Goal: Book appointment/travel/reservation

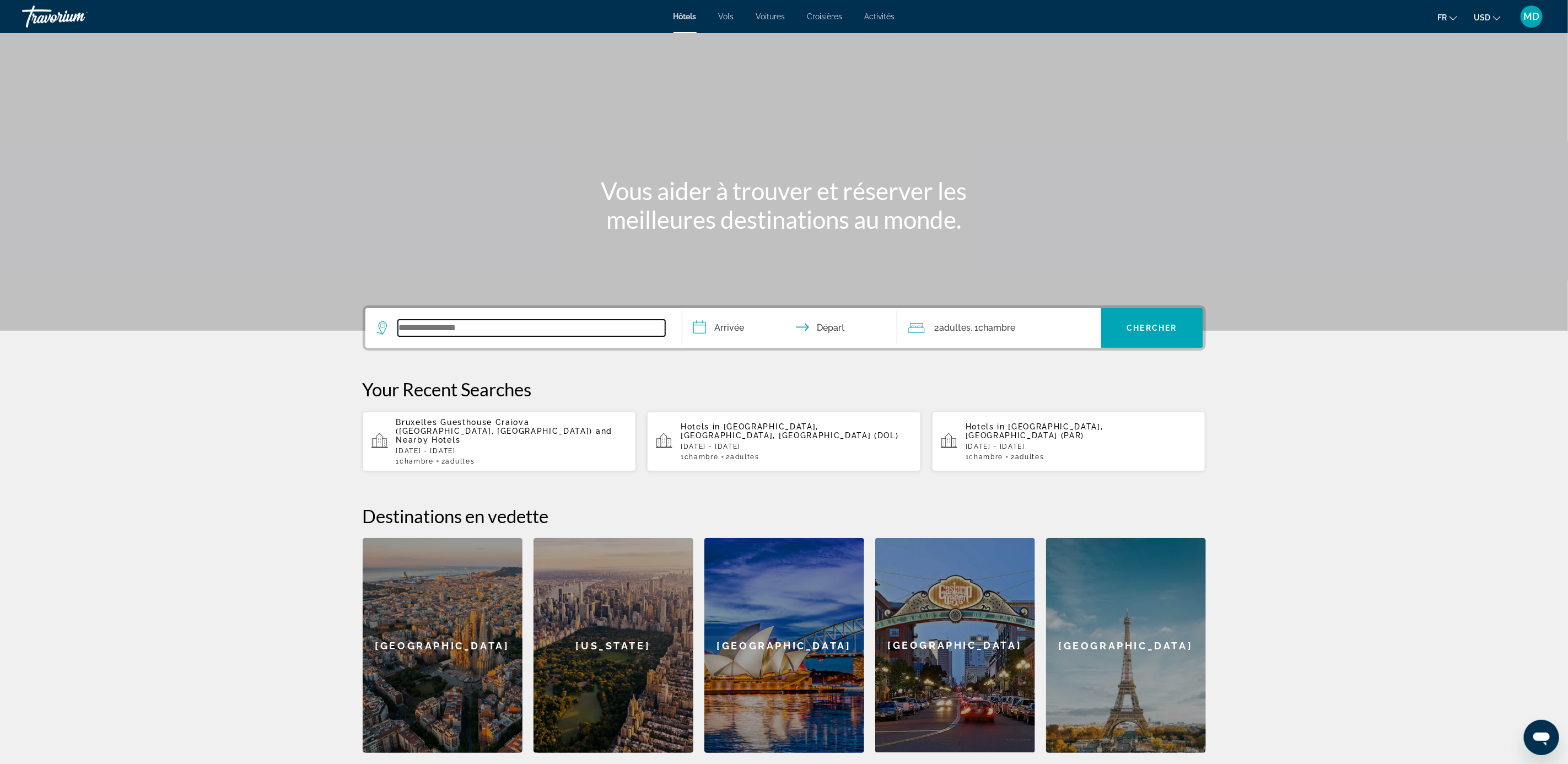
click at [533, 328] on input "Search widget" at bounding box center [531, 328] width 267 height 16
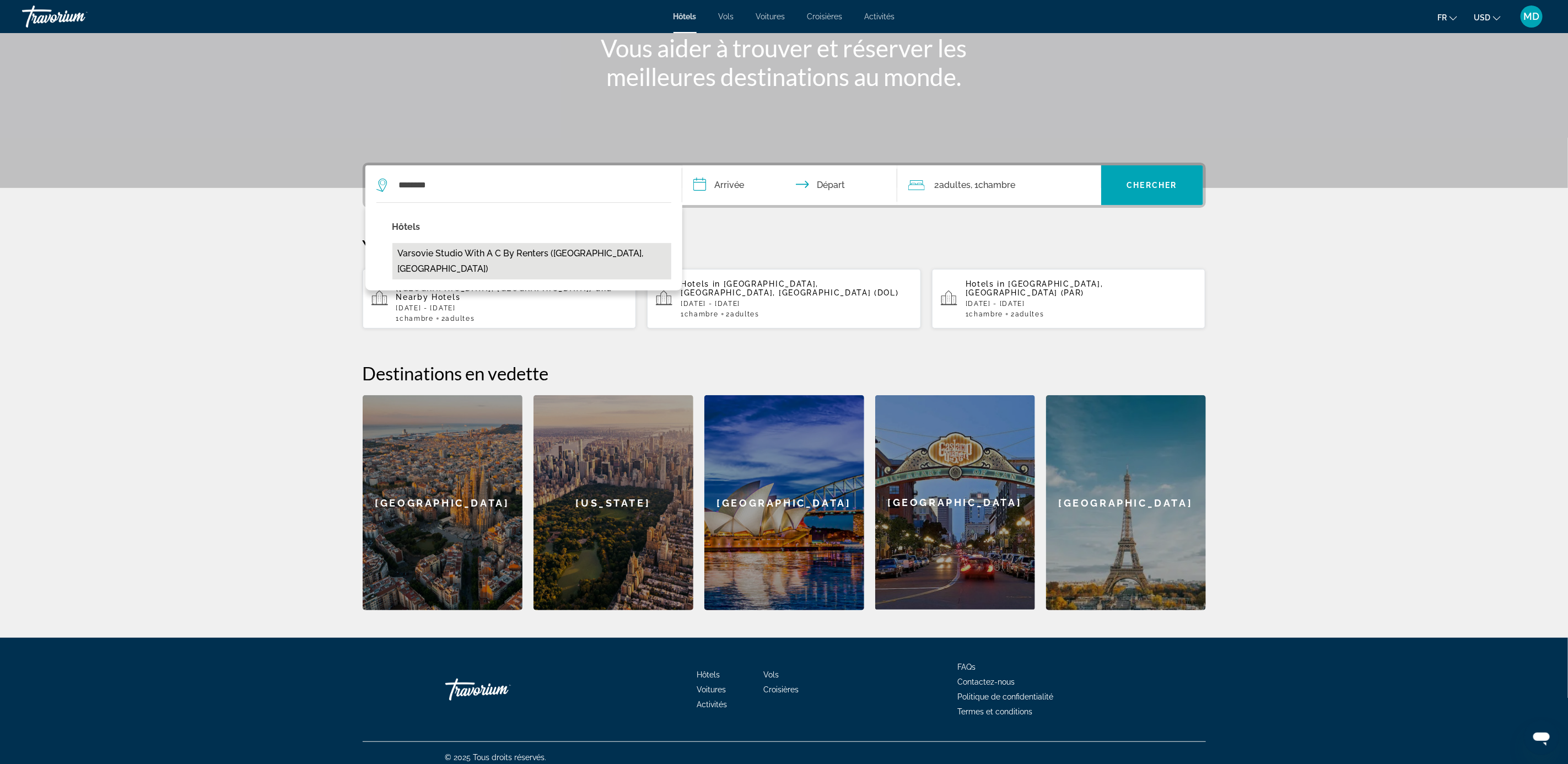
click at [546, 247] on button "Varsovie Studio With A C by Renters ([GEOGRAPHIC_DATA], [GEOGRAPHIC_DATA])" at bounding box center [531, 261] width 279 height 36
type input "**********"
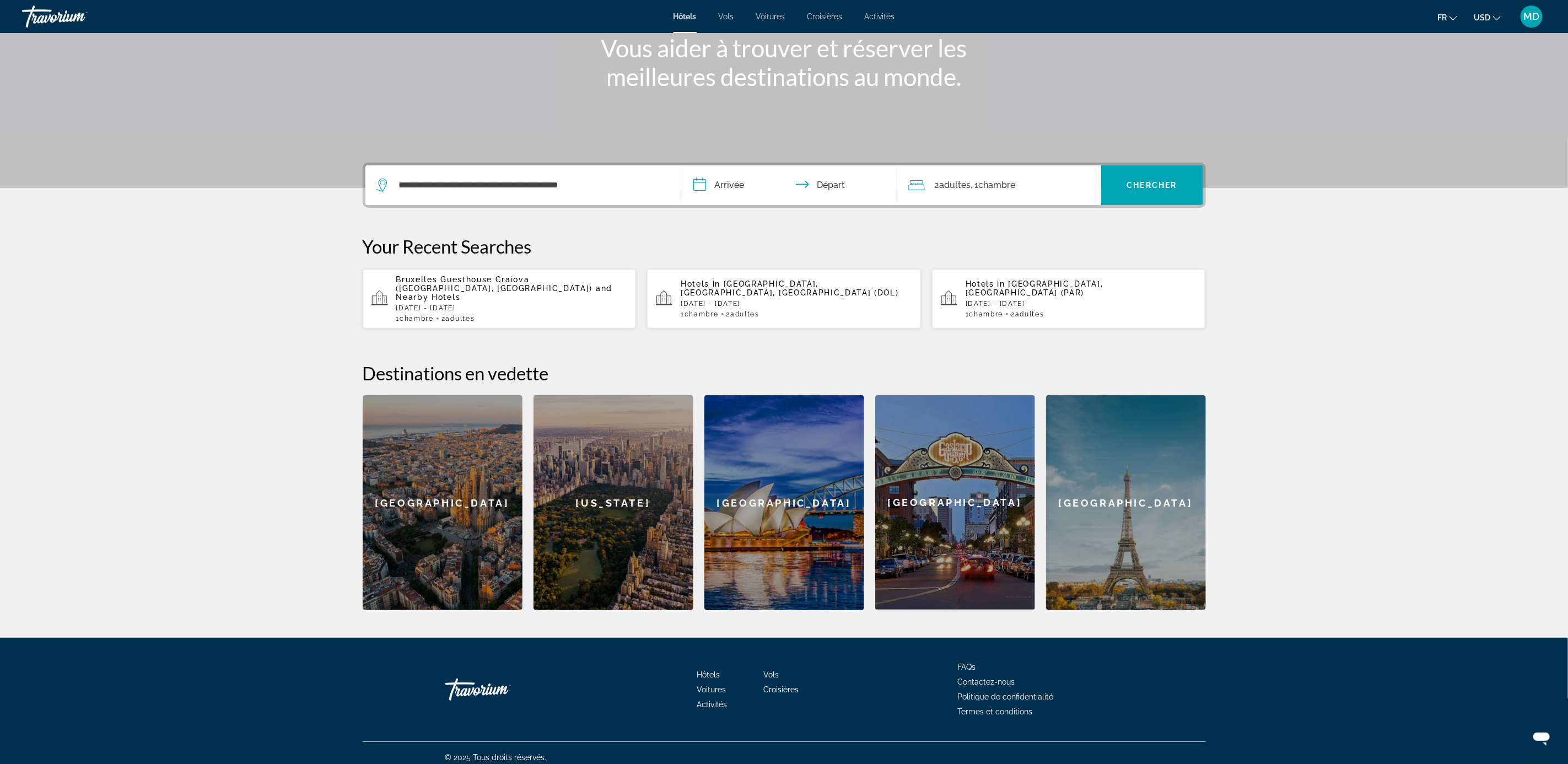
click at [743, 187] on input "**********" at bounding box center [792, 187] width 219 height 43
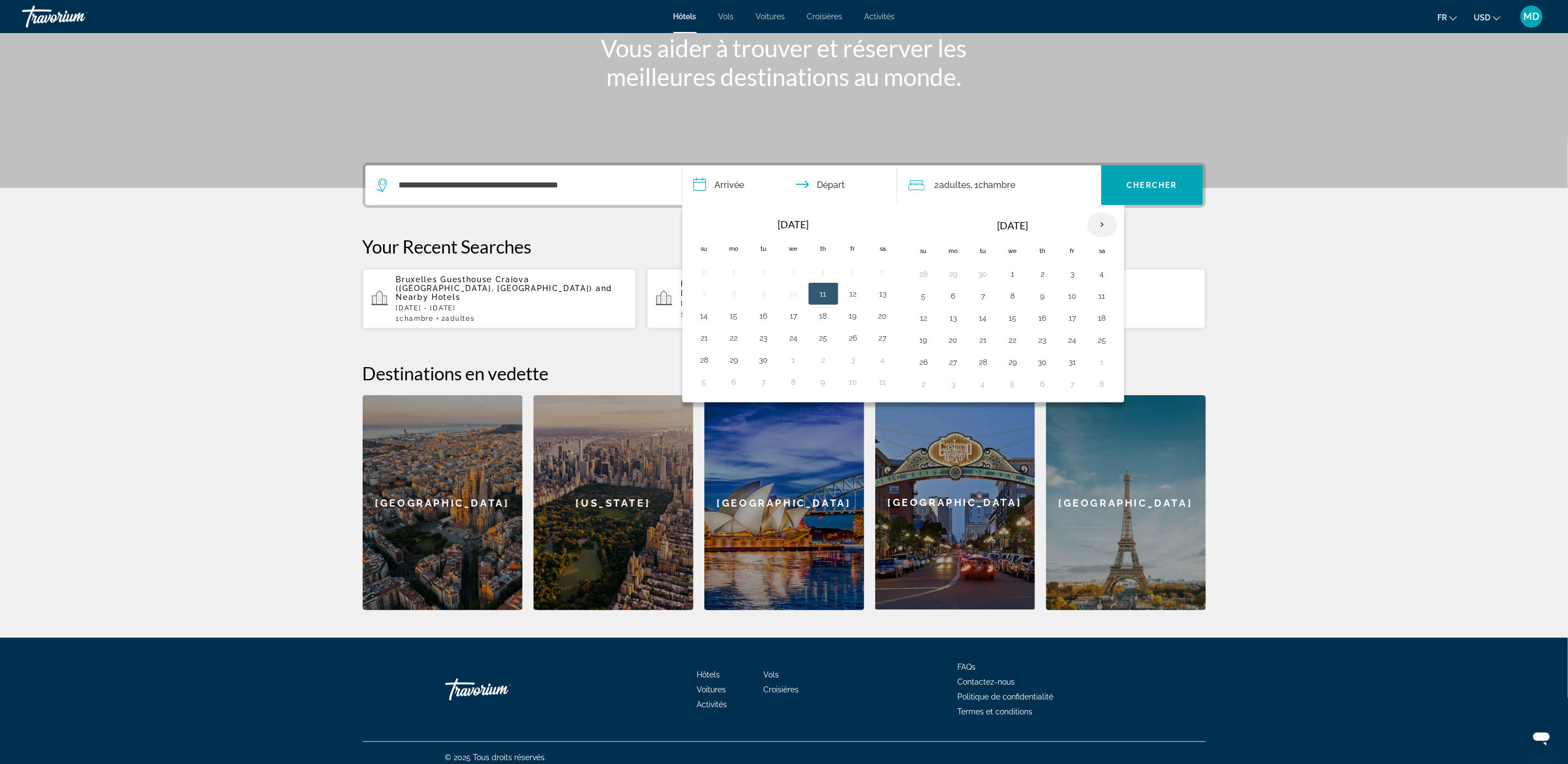
click at [1117, 215] on th "Next month" at bounding box center [1102, 225] width 30 height 25
click at [1105, 296] on button "8" at bounding box center [1102, 296] width 18 height 16
click at [992, 320] on button "11" at bounding box center [983, 318] width 18 height 16
type input "**********"
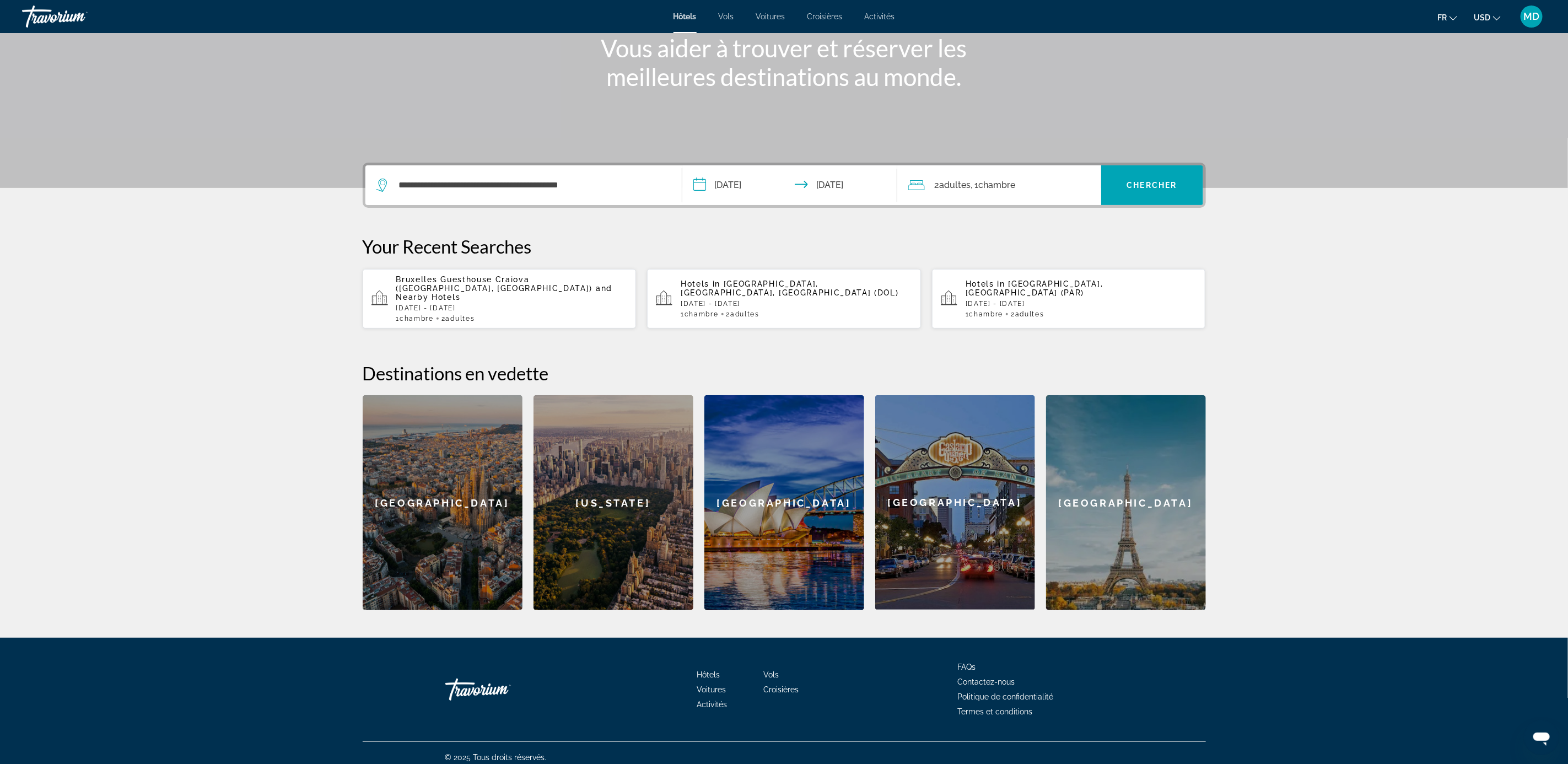
click at [961, 187] on span "Adultes" at bounding box center [955, 185] width 31 height 10
click at [1084, 239] on icon "Increment adults" at bounding box center [1085, 241] width 10 height 13
click at [1059, 242] on icon "Decrement adults" at bounding box center [1060, 241] width 10 height 10
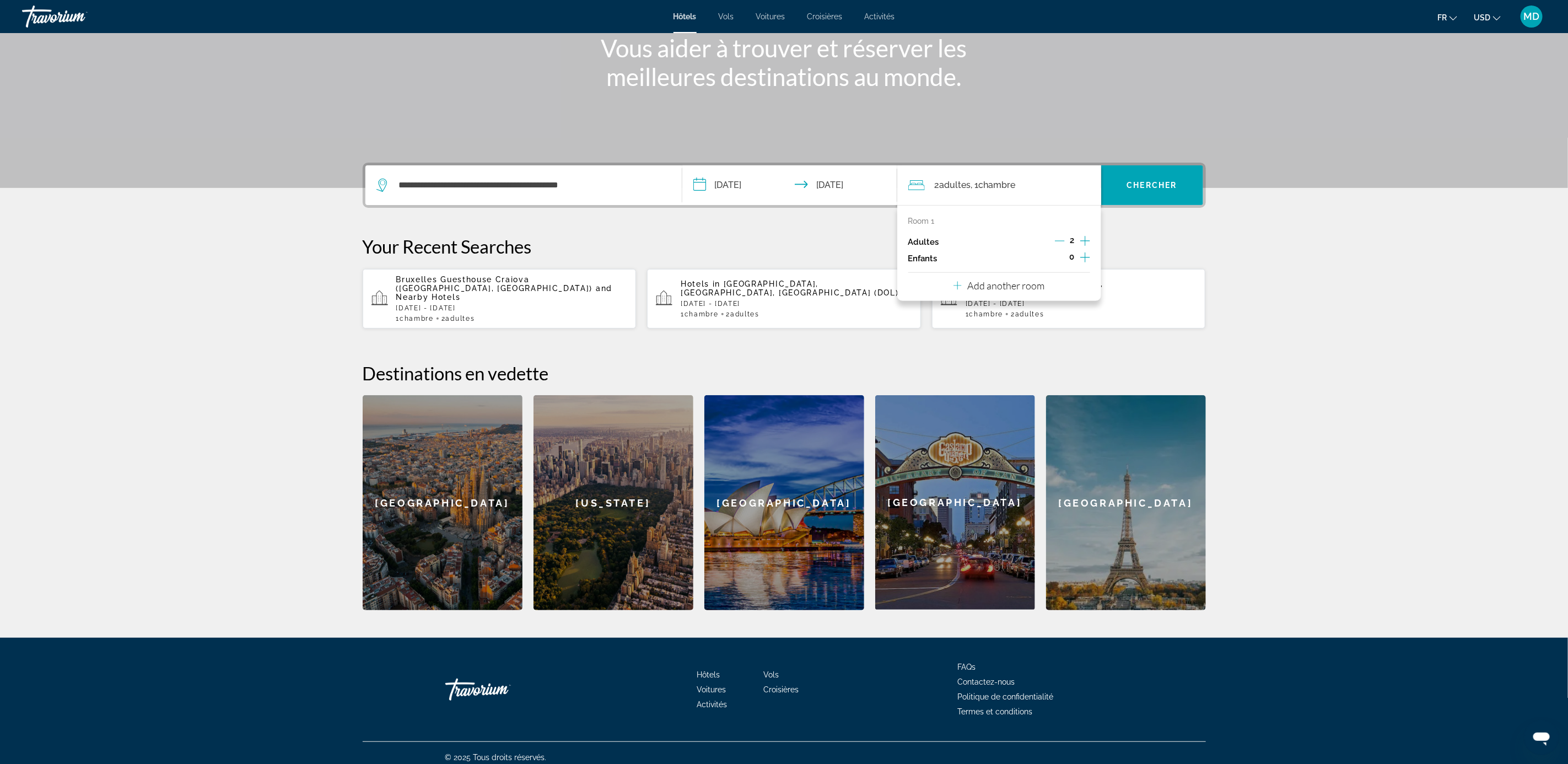
click at [1020, 284] on p "Add another room" at bounding box center [1005, 286] width 77 height 12
click at [1086, 309] on icon "Increment adults" at bounding box center [1085, 308] width 10 height 13
click at [1144, 175] on span "Search widget" at bounding box center [1152, 185] width 102 height 27
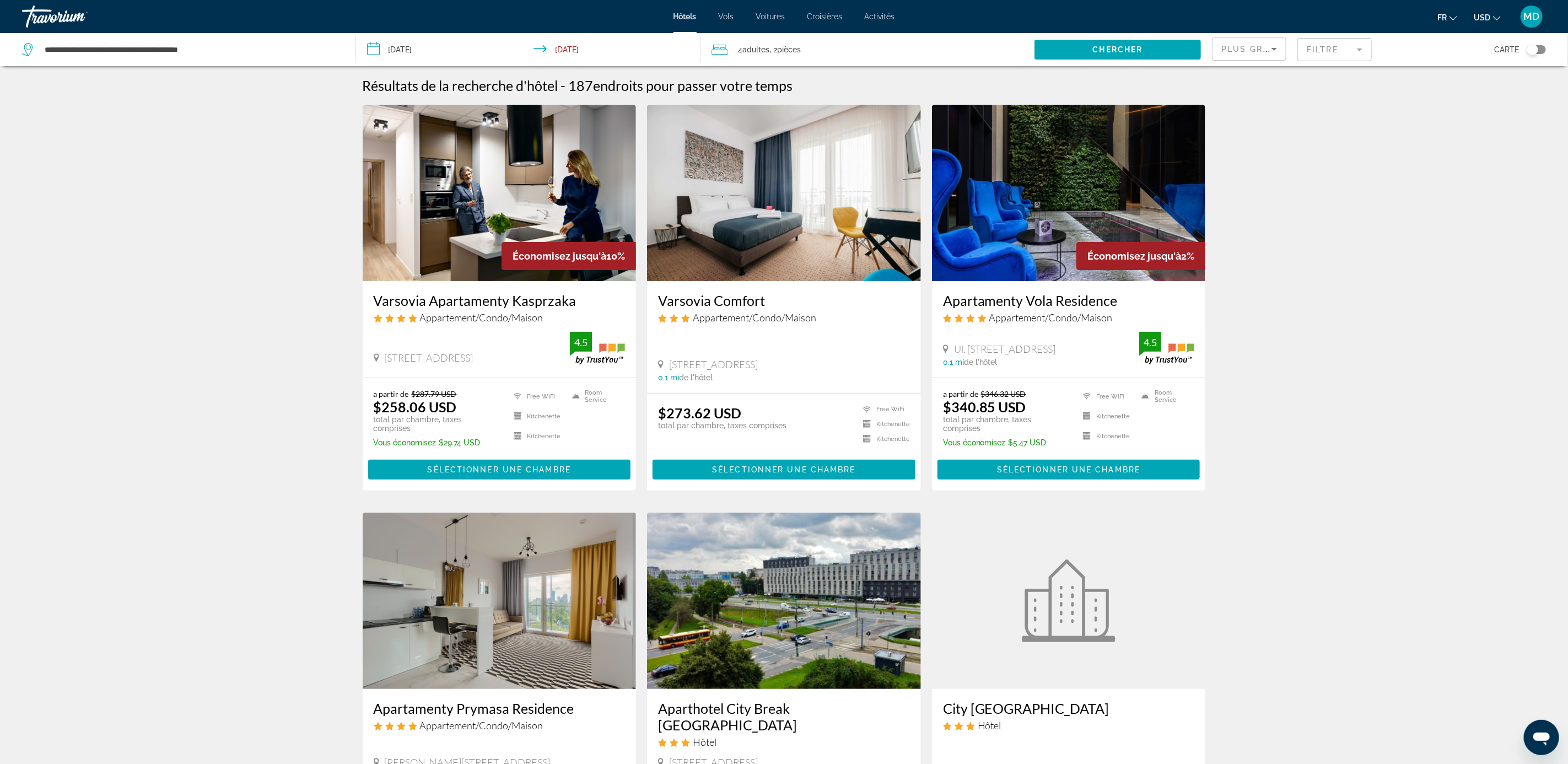
click at [759, 40] on div "4 Adulte Adultes , 2 Chambre pièces" at bounding box center [873, 50] width 323 height 33
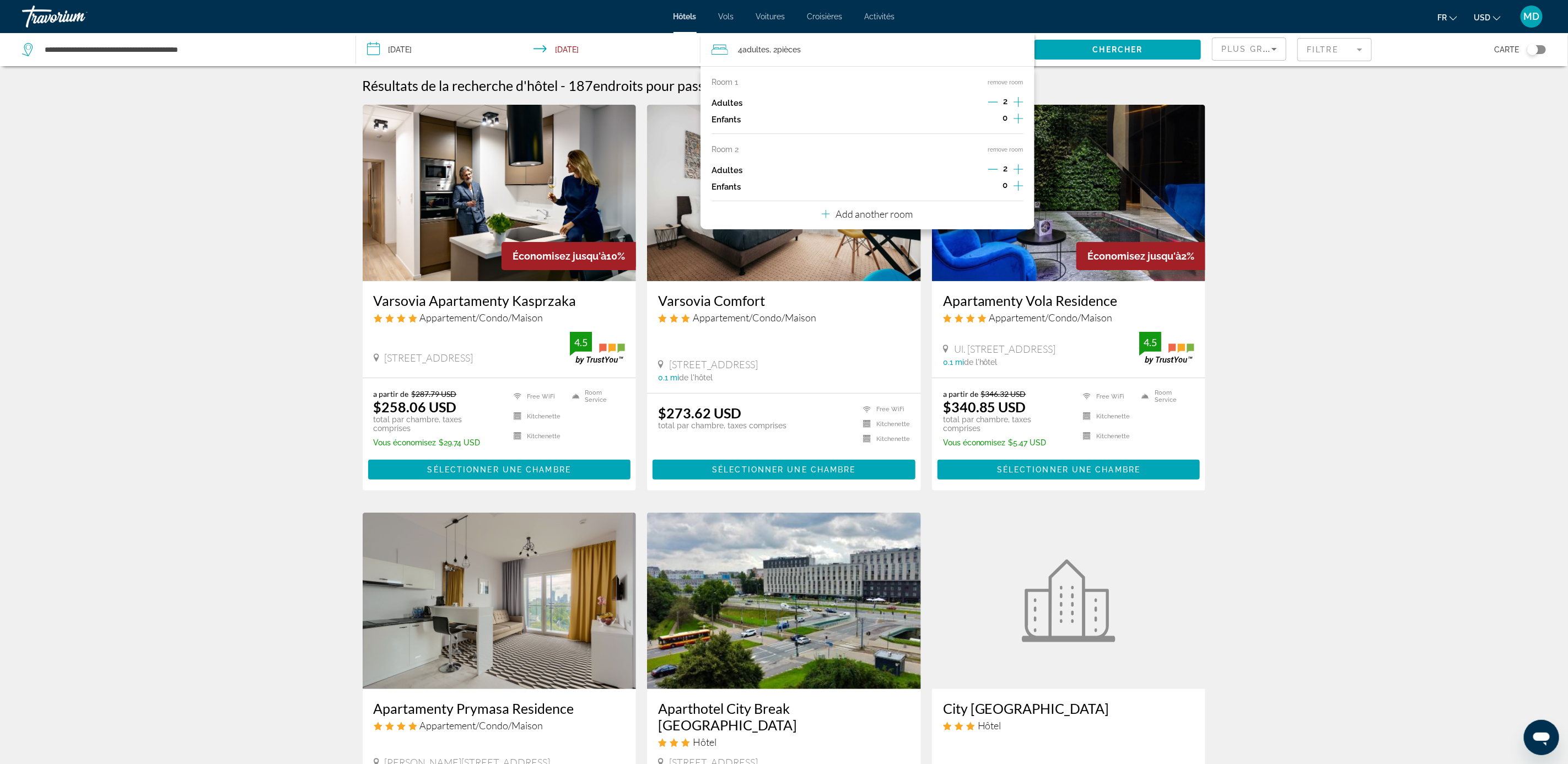
click at [989, 169] on icon "Decrement adults" at bounding box center [993, 169] width 10 height 10
click at [1007, 149] on button "remove room" at bounding box center [1006, 149] width 35 height 7
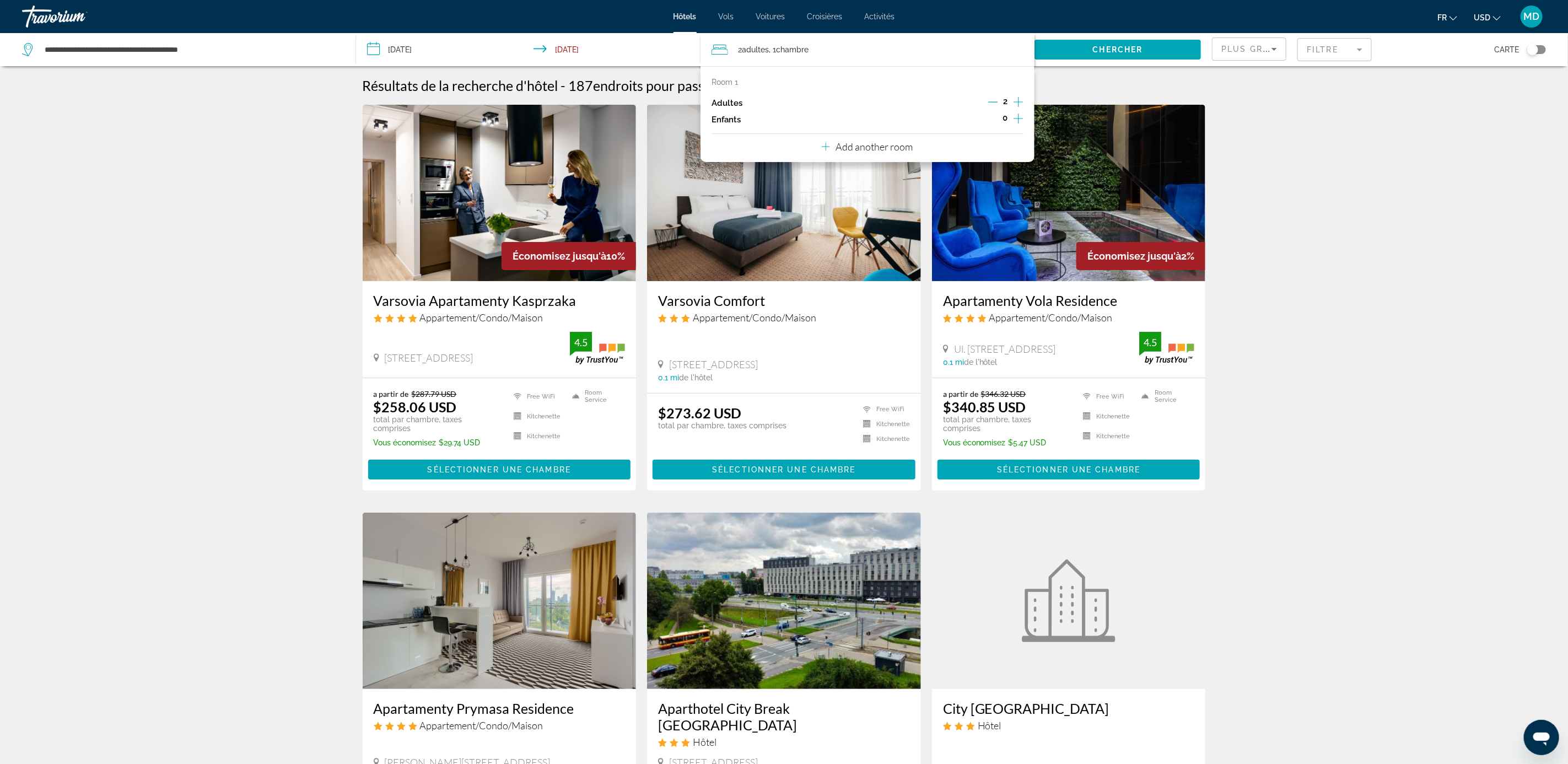
click at [1016, 100] on icon "Increment adults" at bounding box center [1018, 102] width 10 height 13
click at [1017, 100] on icon "Increment adults" at bounding box center [1018, 102] width 10 height 13
click at [1090, 53] on span "Search widget" at bounding box center [1118, 49] width 167 height 27
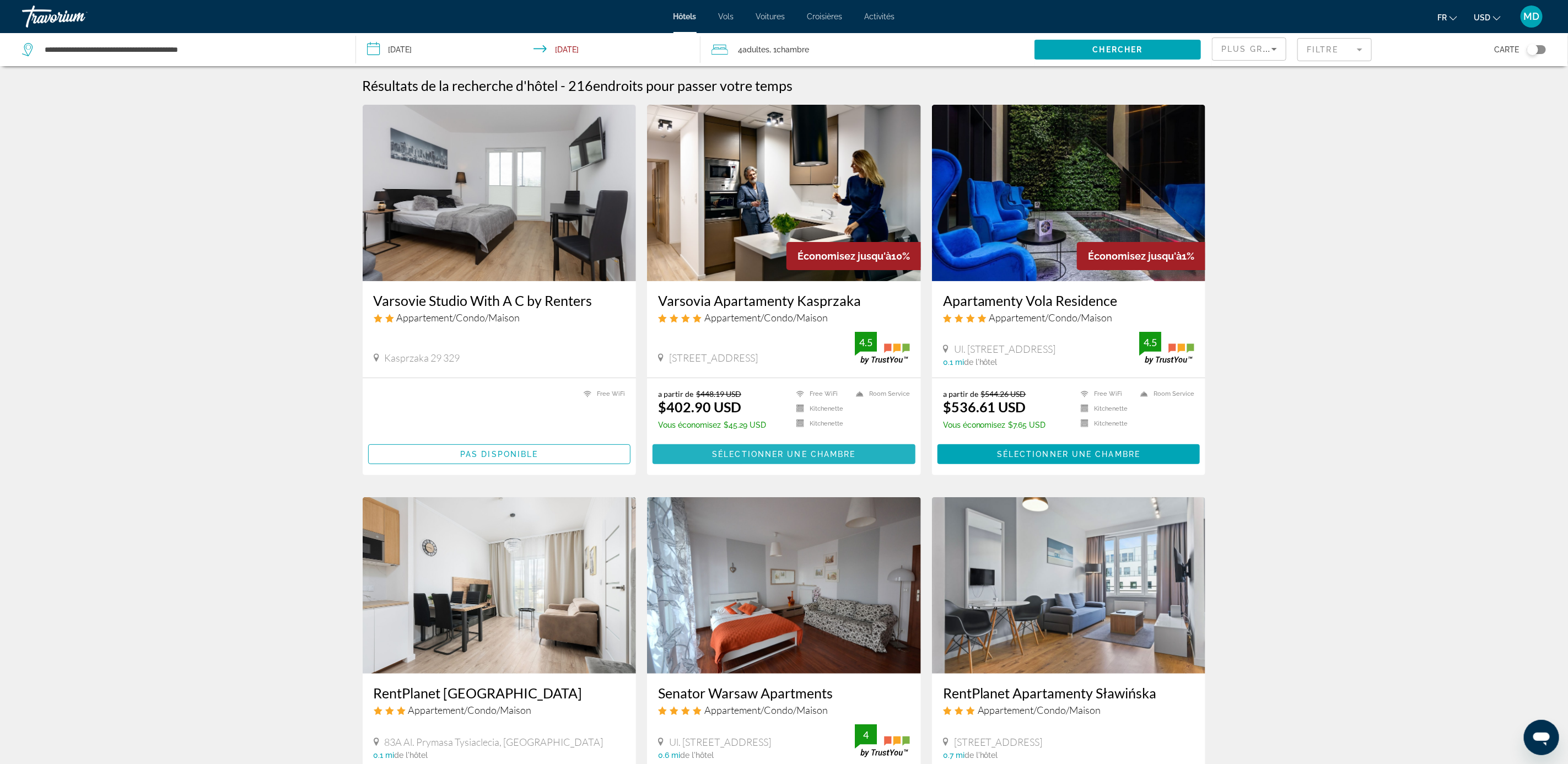
click at [759, 458] on span "Sélectionner une chambre" at bounding box center [783, 454] width 143 height 9
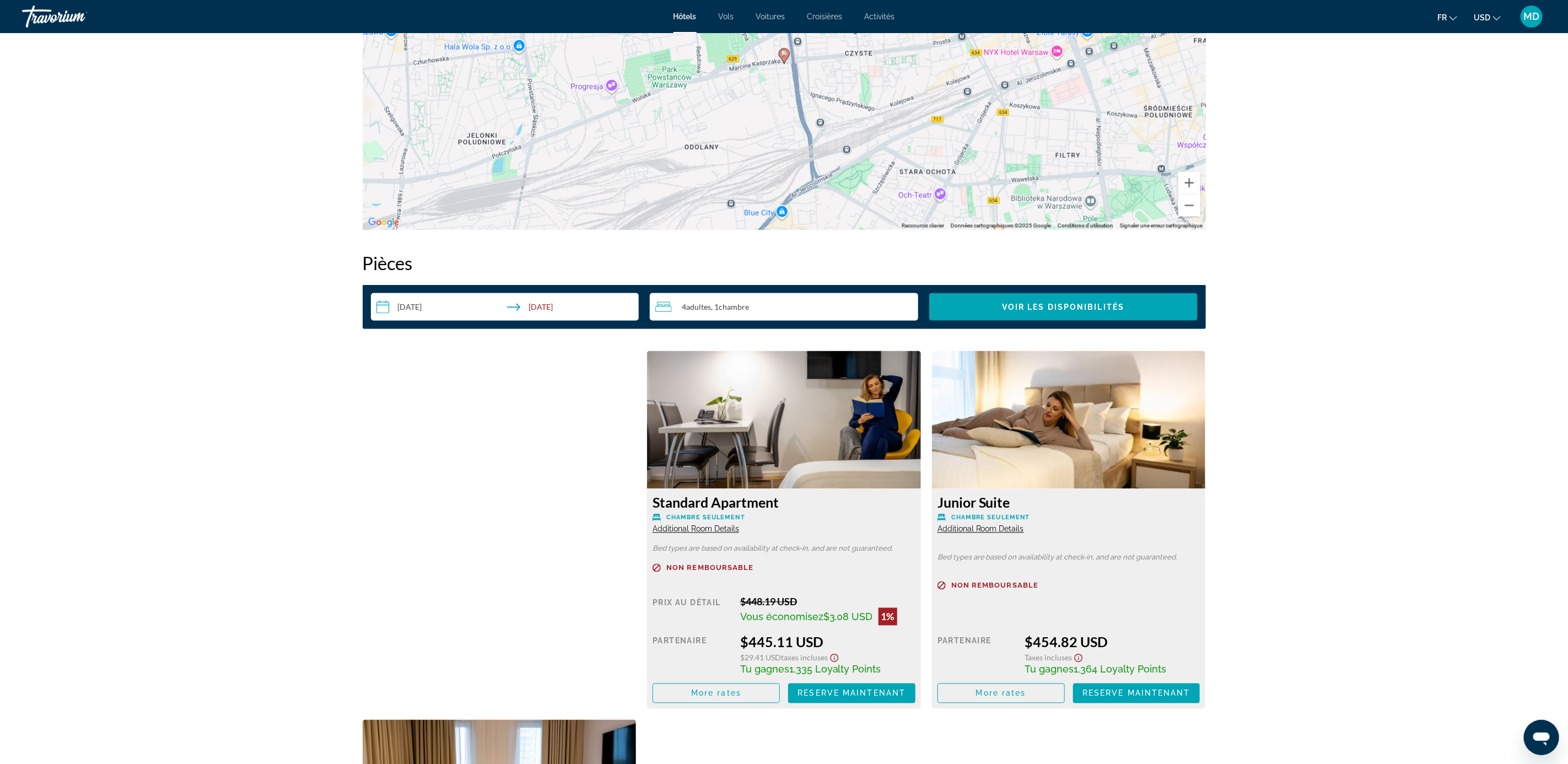
scroll to position [1240, 0]
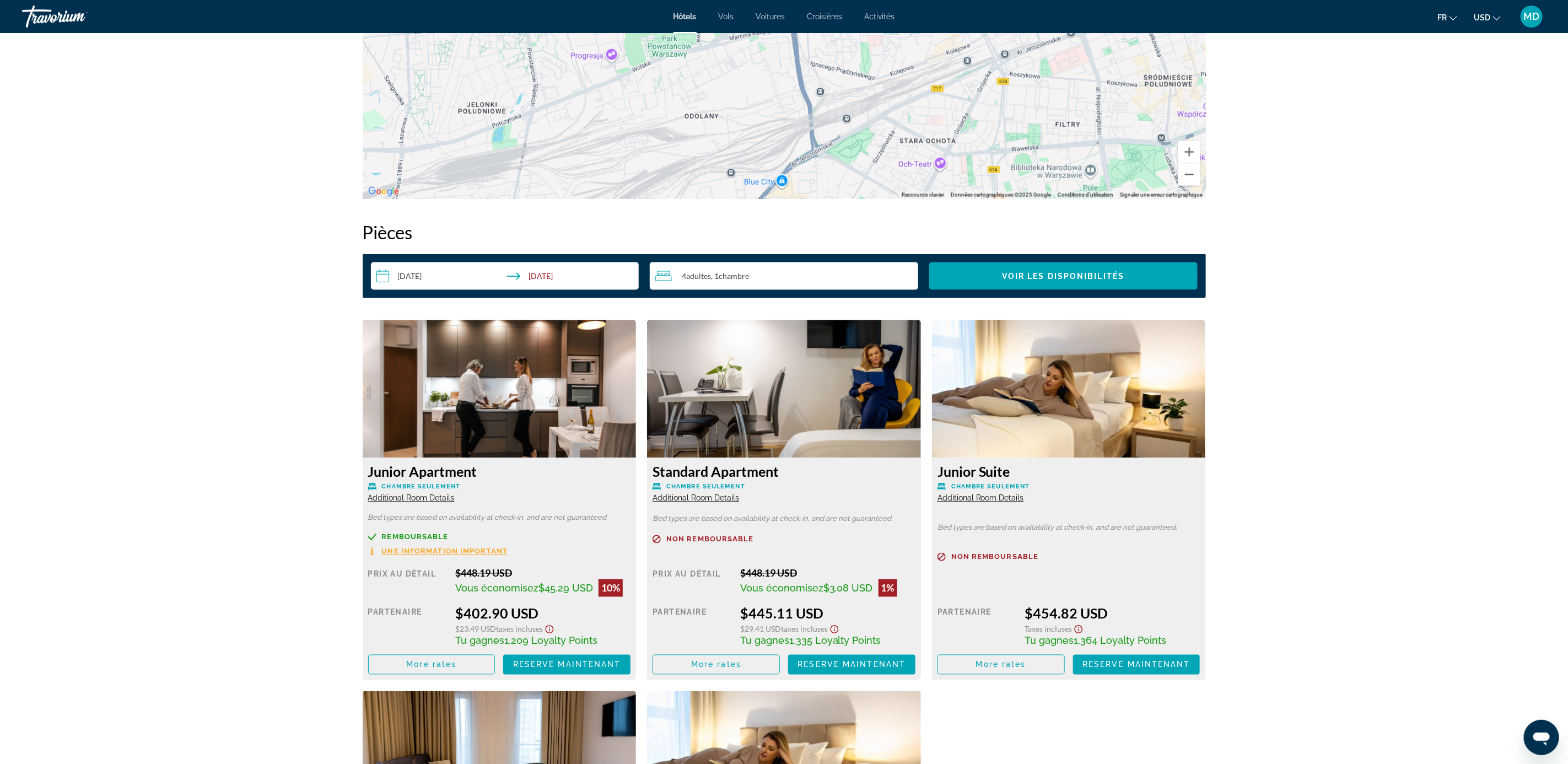
click at [387, 498] on span "Additional Room Details" at bounding box center [411, 498] width 87 height 9
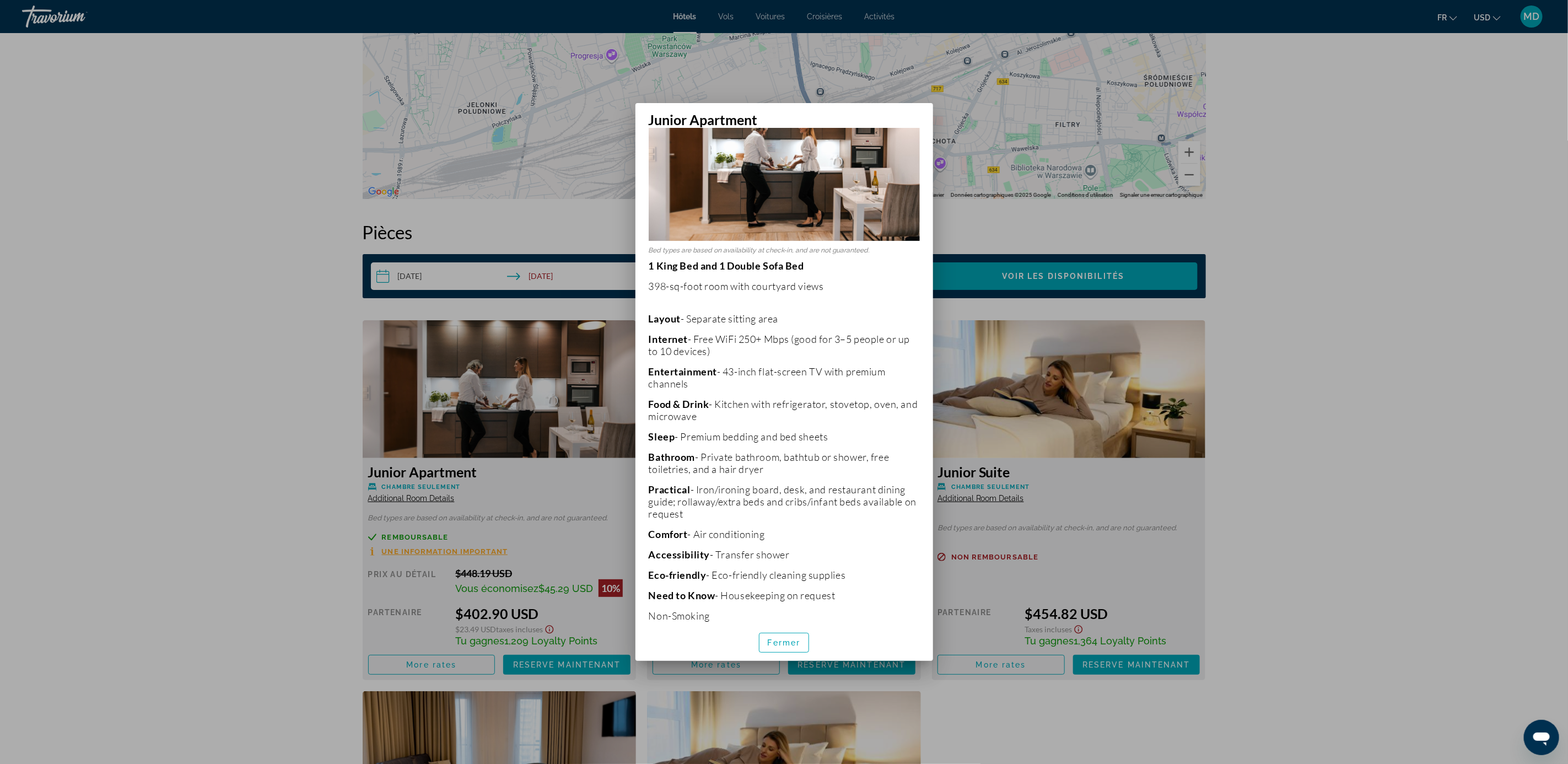
scroll to position [93, 0]
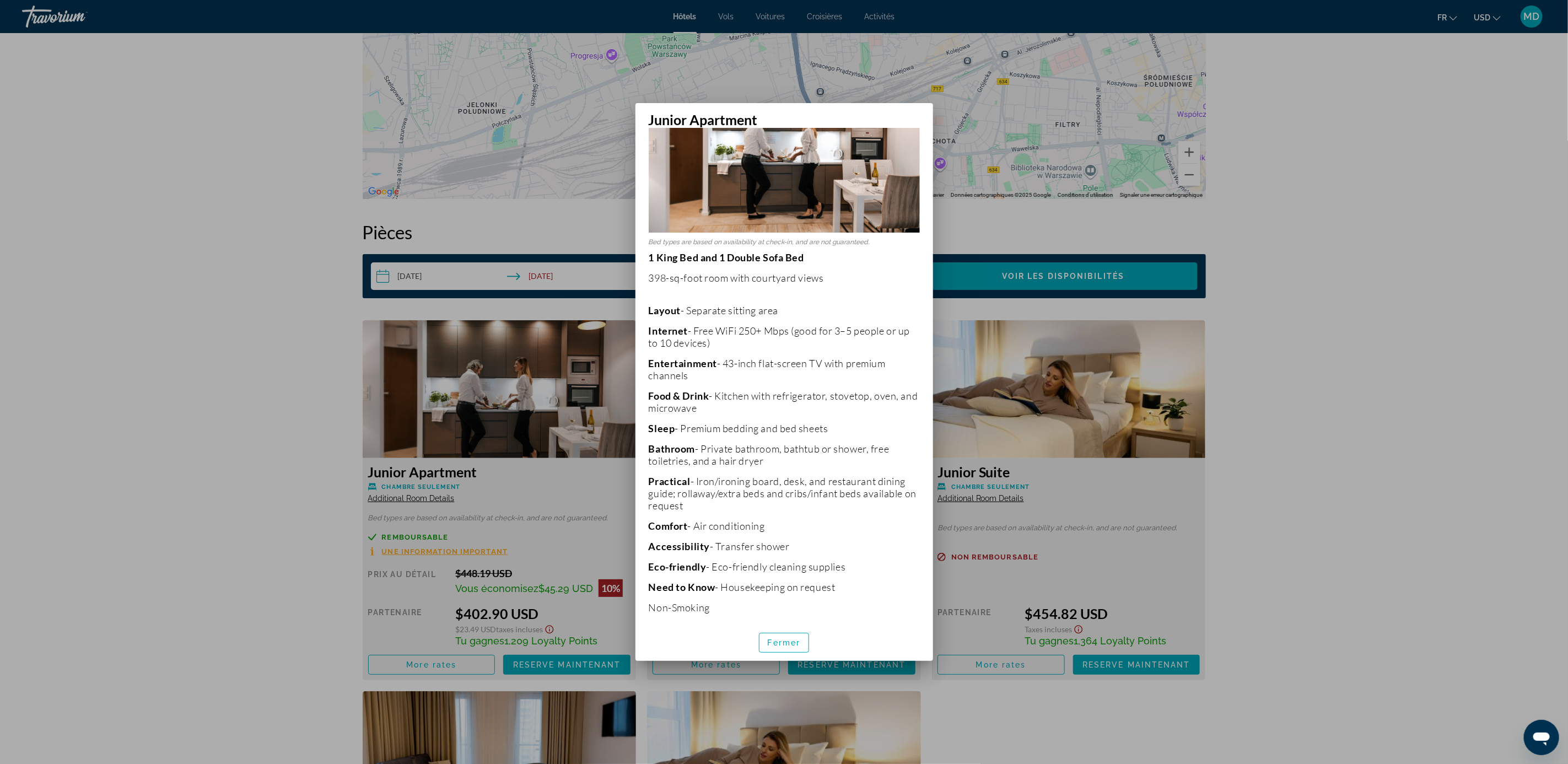
click at [1296, 444] on div at bounding box center [784, 382] width 1568 height 764
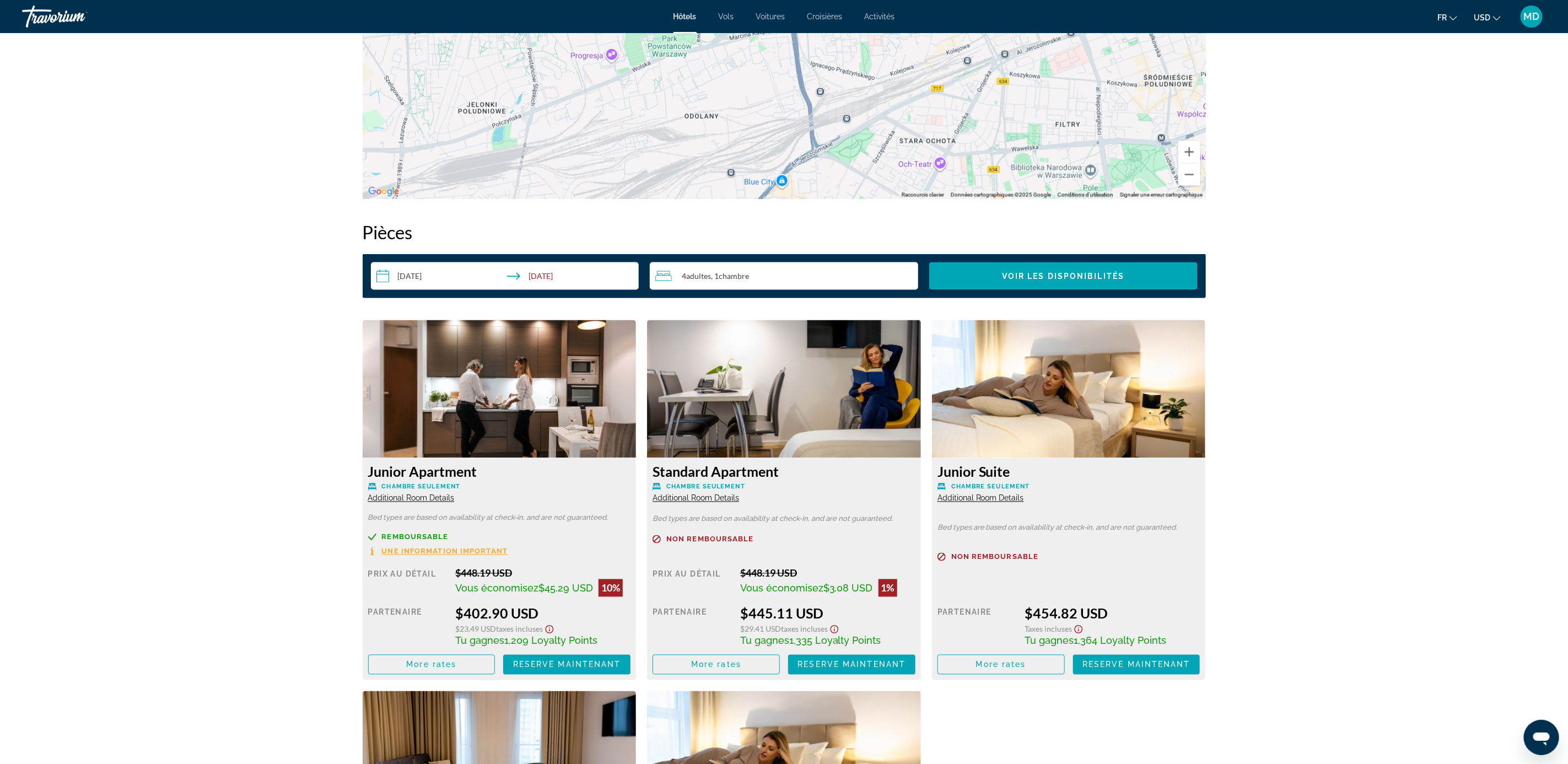
scroll to position [1268, 0]
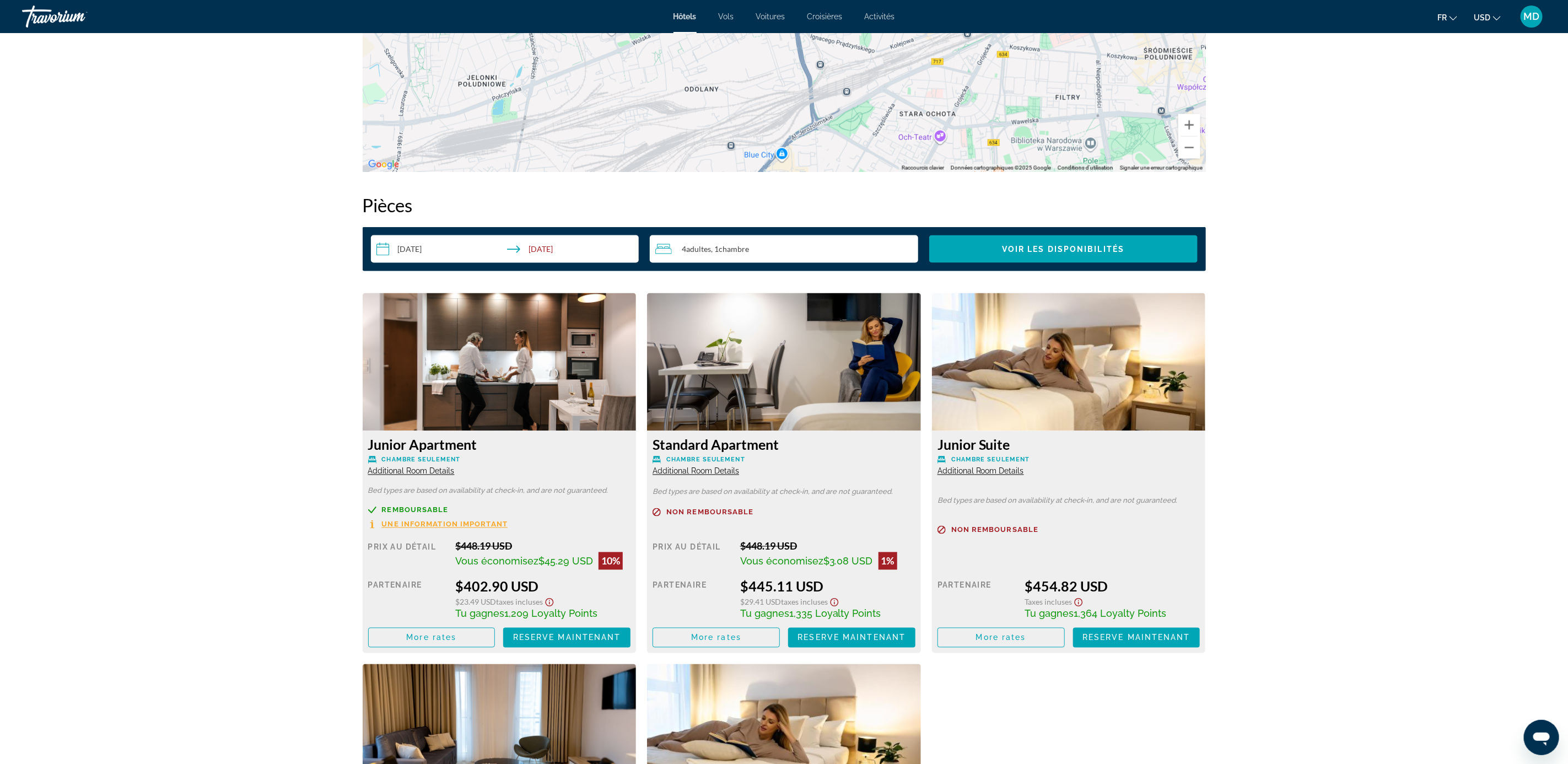
click at [700, 470] on span "Additional Room Details" at bounding box center [695, 471] width 87 height 9
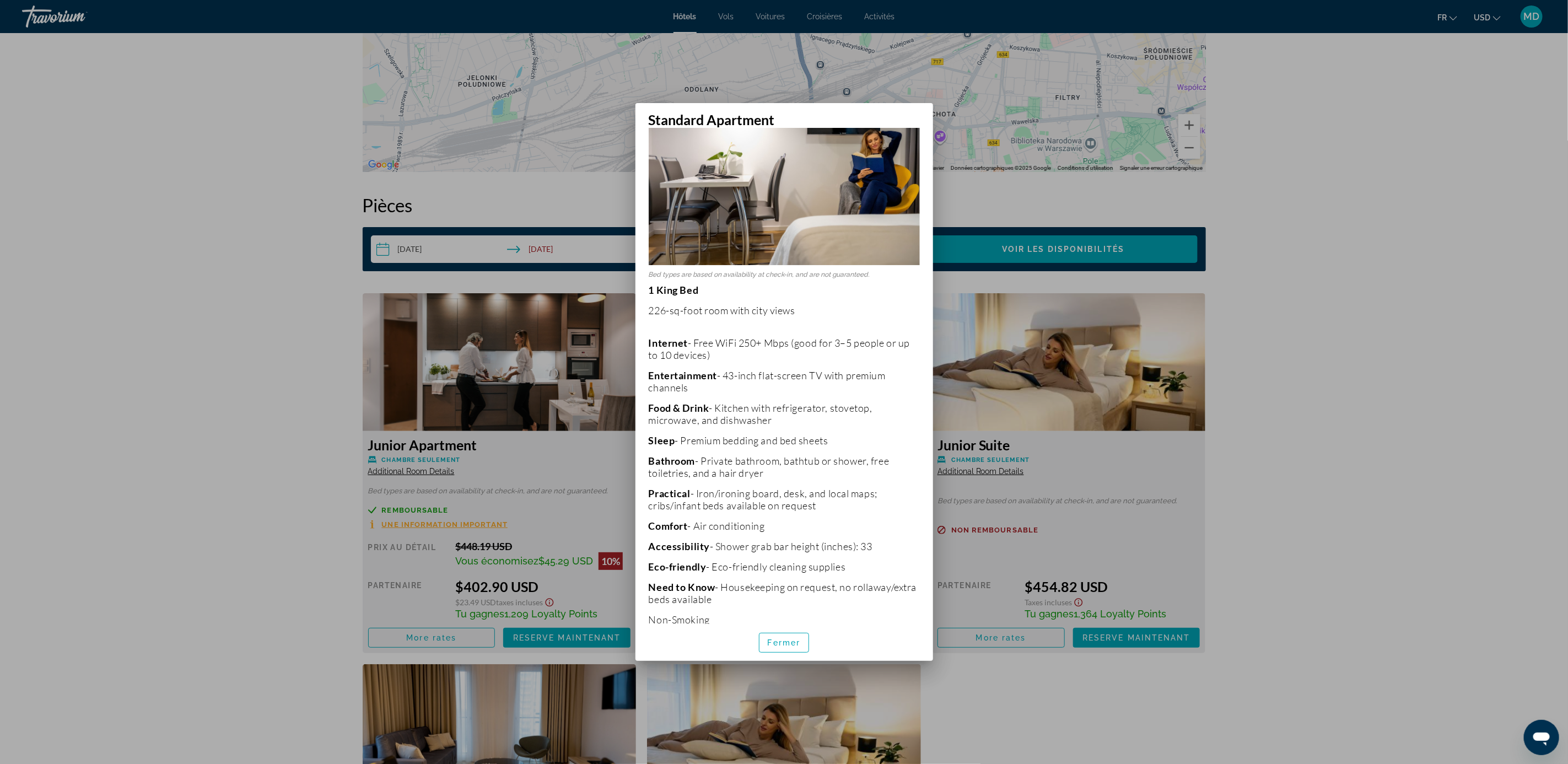
scroll to position [72, 0]
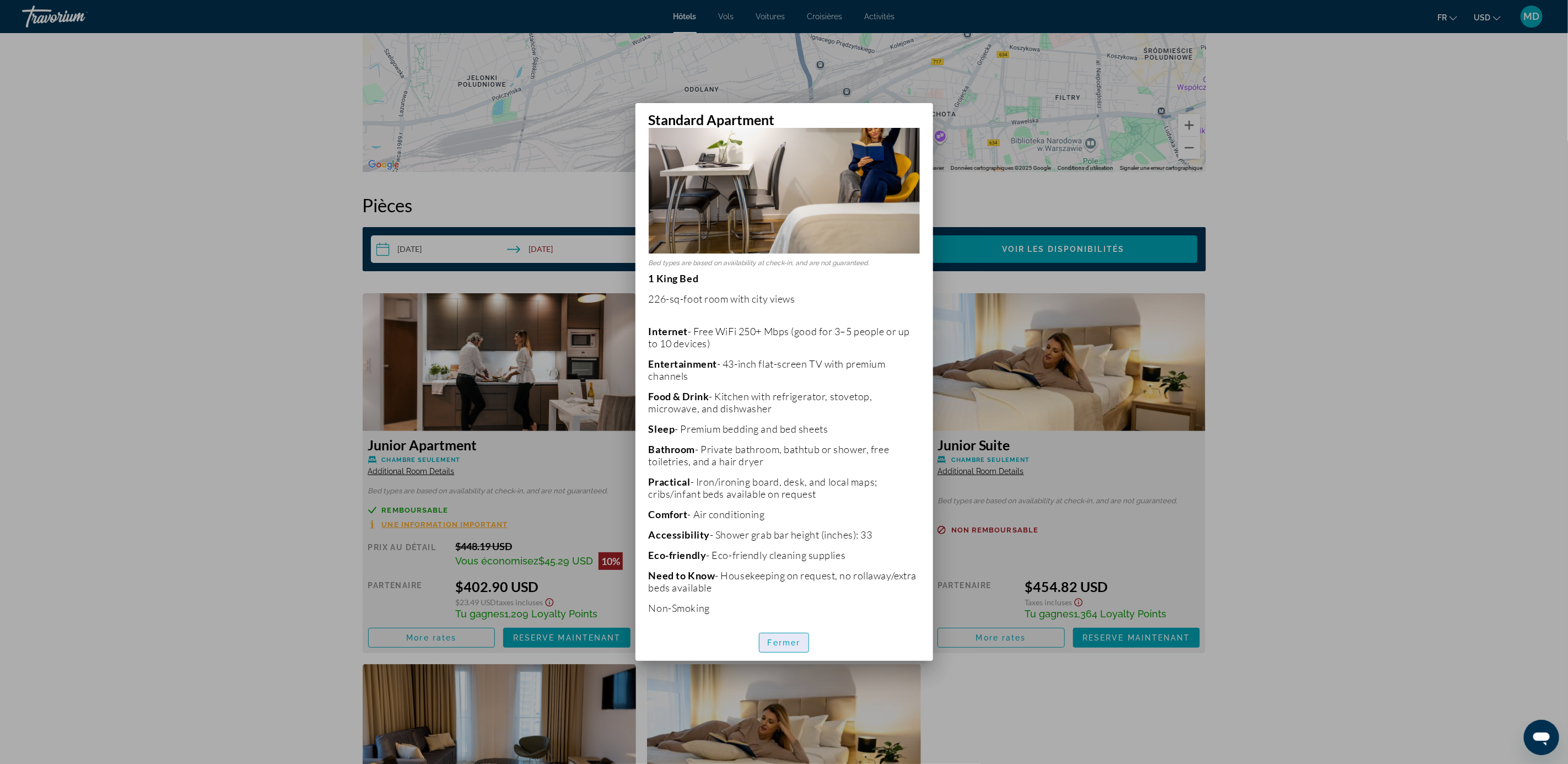
click at [791, 652] on span "button" at bounding box center [784, 643] width 50 height 27
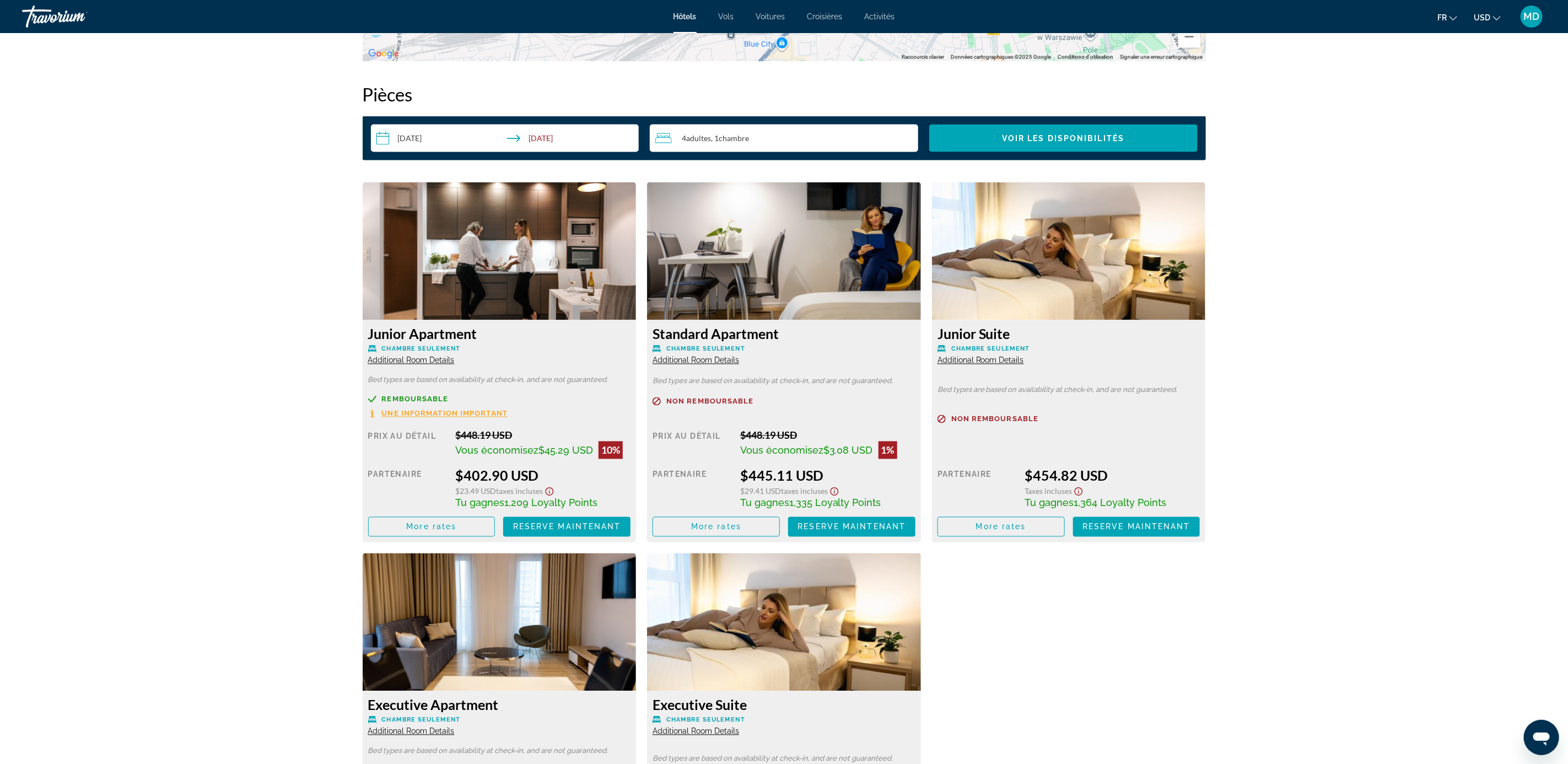
scroll to position [1433, 0]
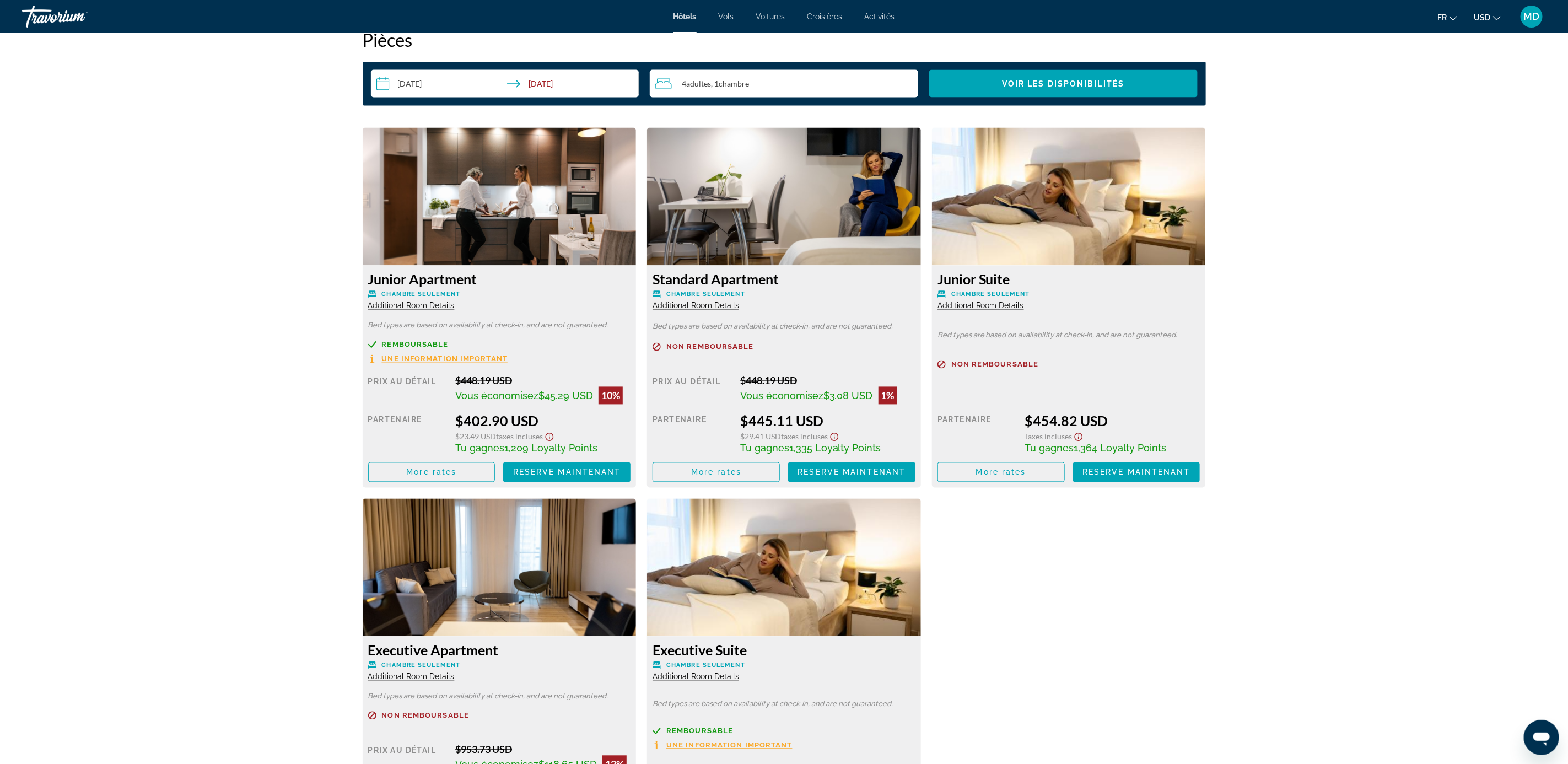
click at [974, 305] on span "Additional Room Details" at bounding box center [980, 306] width 87 height 9
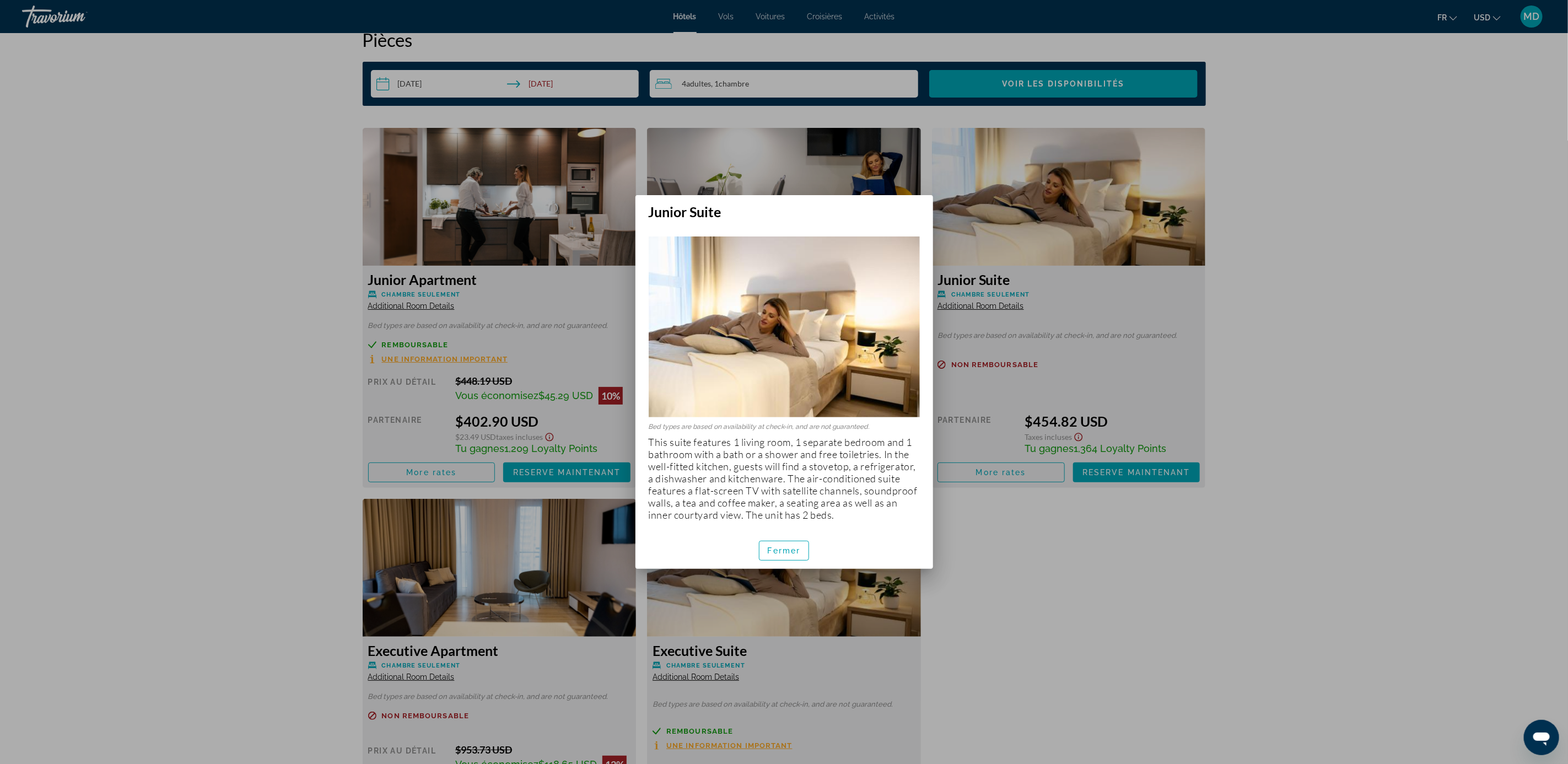
click at [1106, 663] on div at bounding box center [784, 382] width 1568 height 764
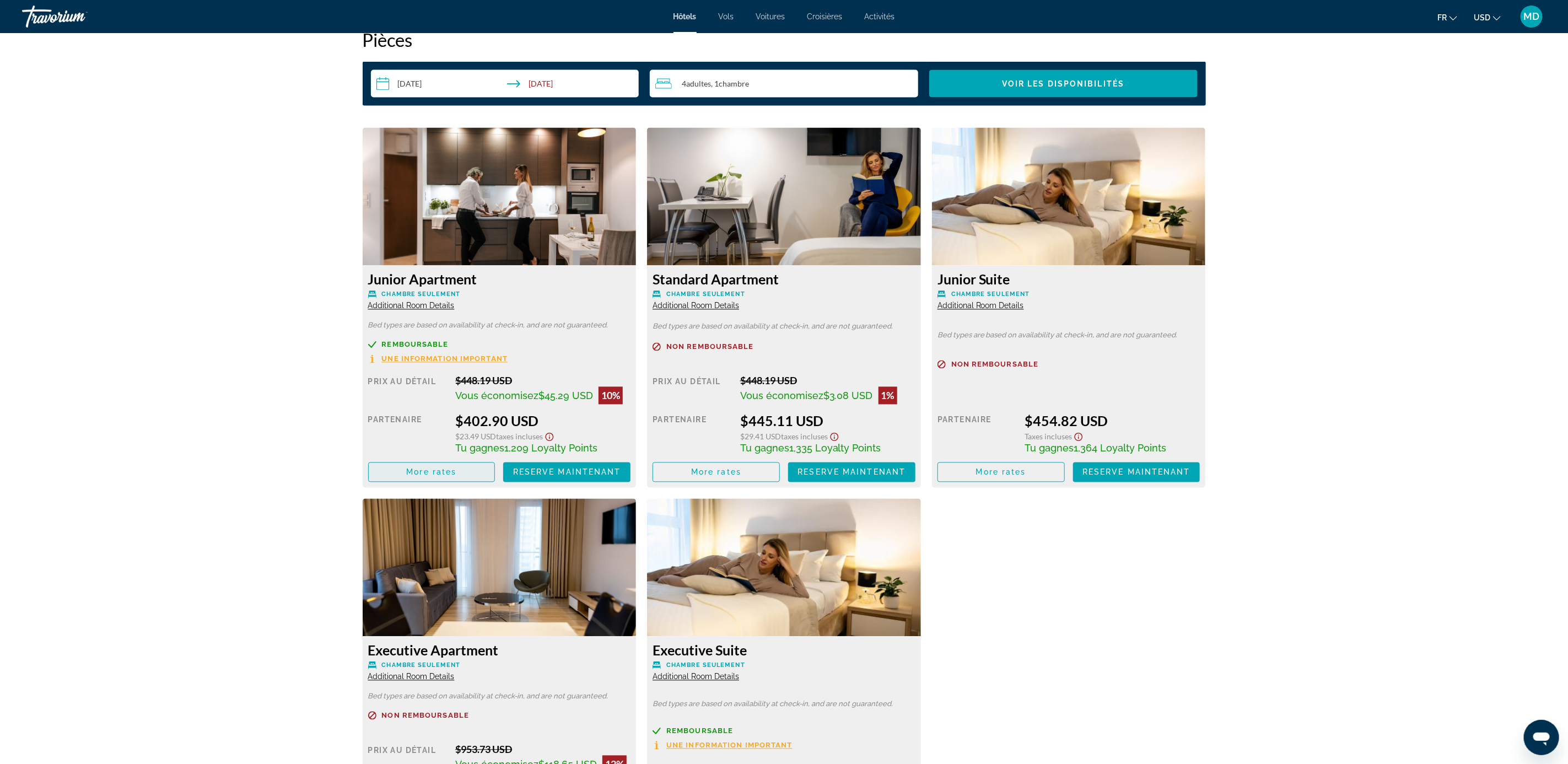
click at [405, 468] on span "Main content" at bounding box center [431, 472] width 126 height 27
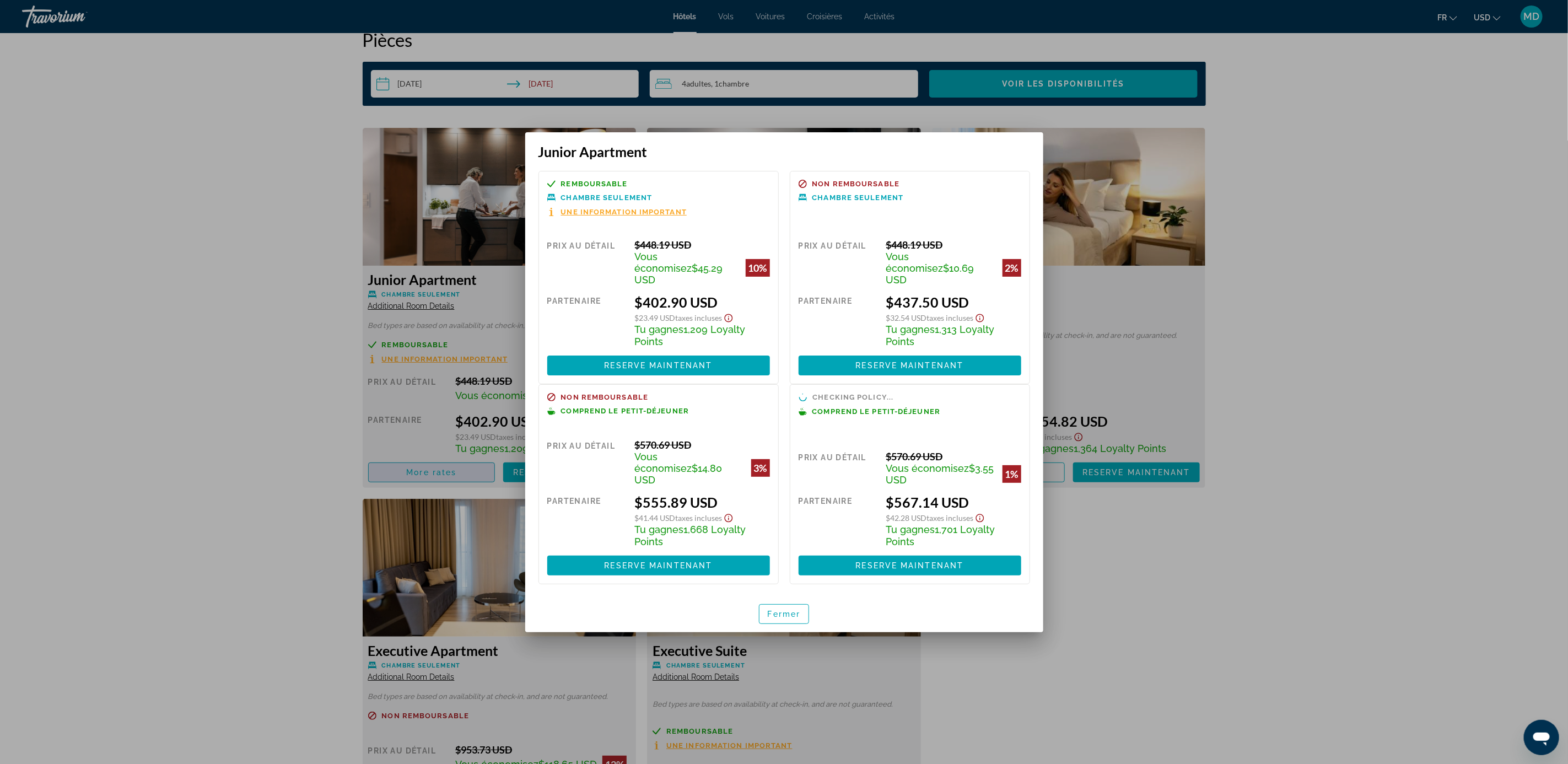
scroll to position [0, 0]
click at [668, 215] on span "Une information important" at bounding box center [624, 212] width 126 height 7
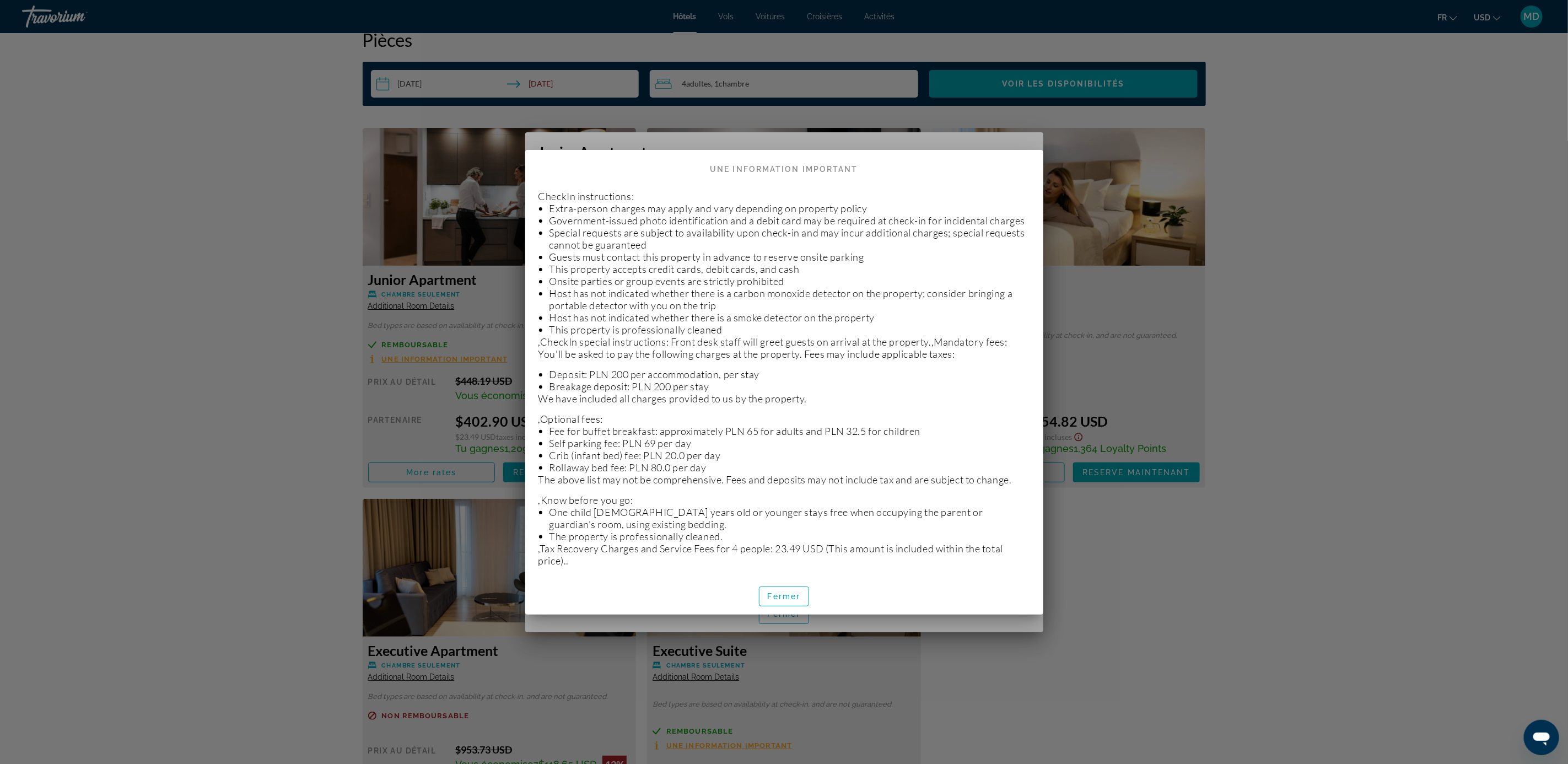
click at [251, 442] on div at bounding box center [784, 382] width 1568 height 764
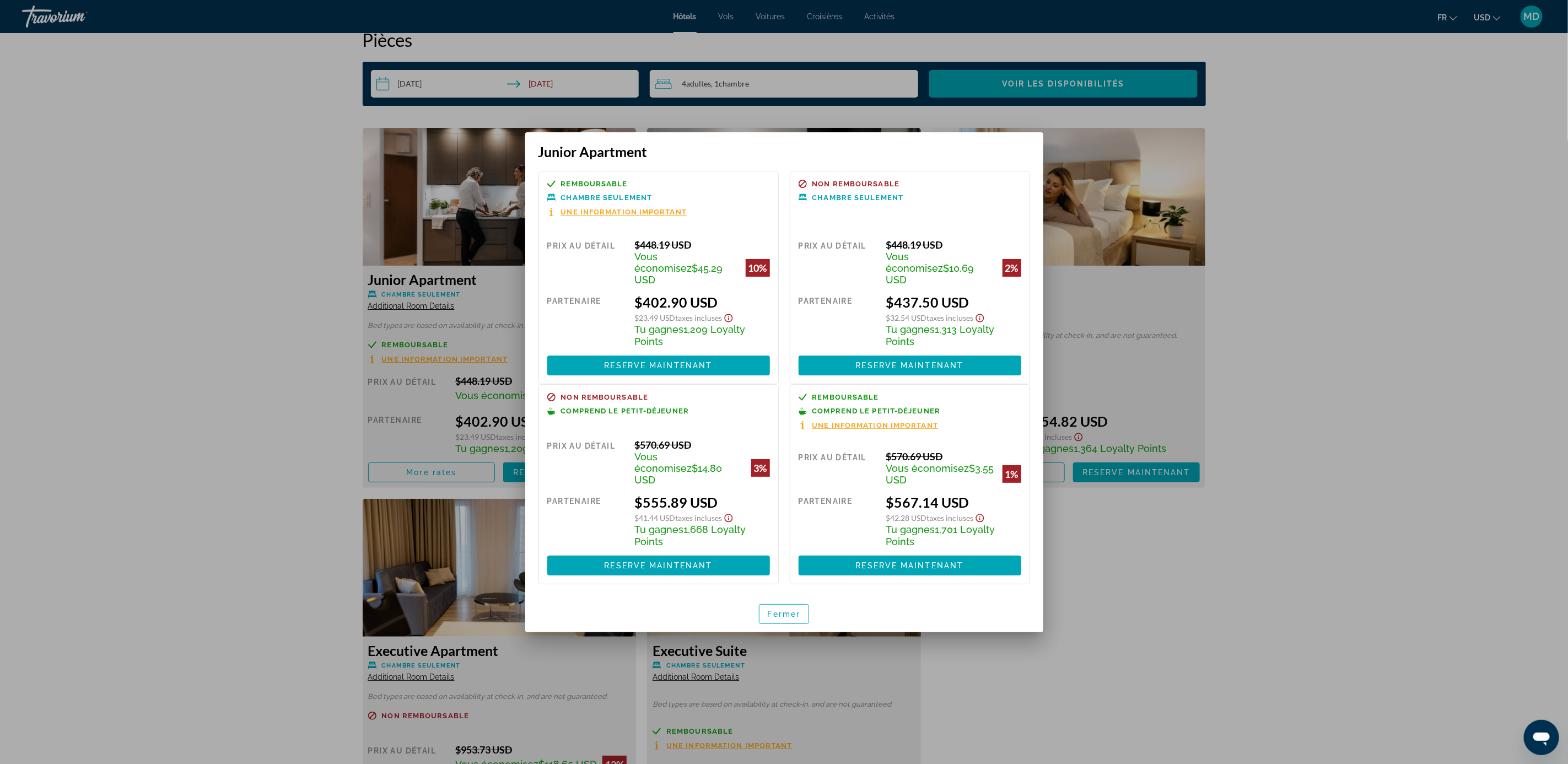
click at [251, 443] on div at bounding box center [784, 382] width 1568 height 764
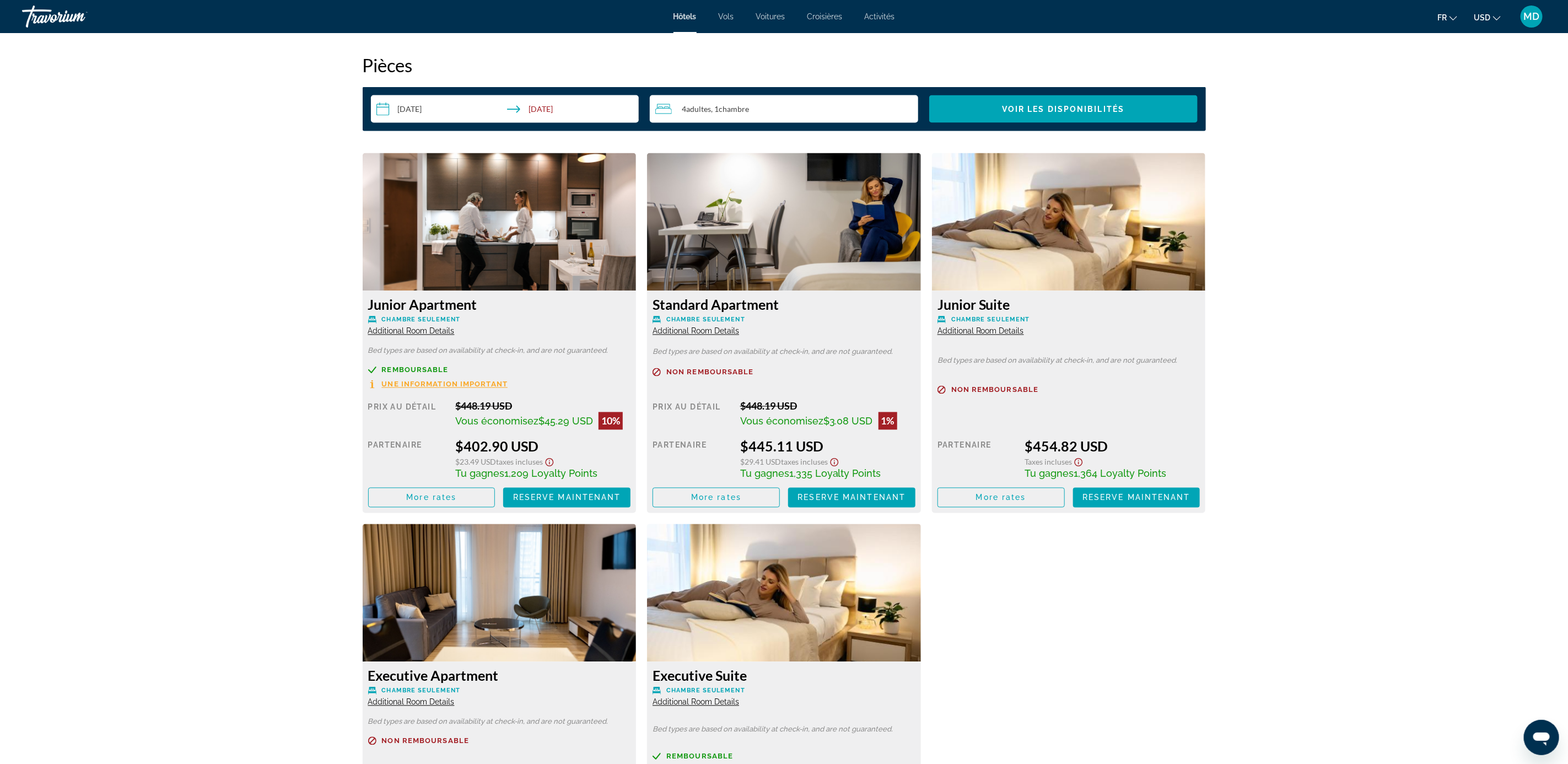
scroll to position [1406, 0]
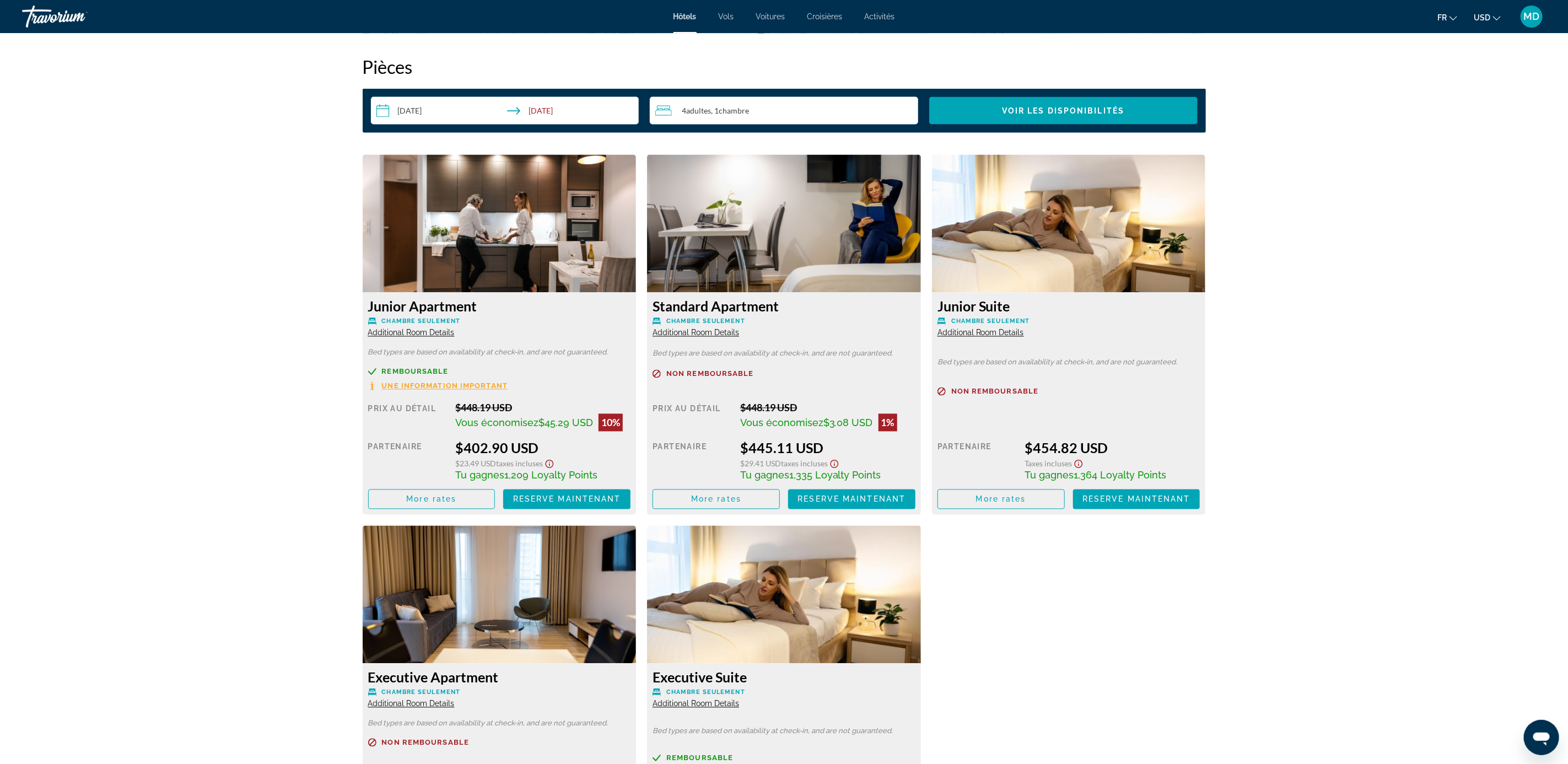
click at [781, 217] on img "Main content" at bounding box center [784, 224] width 274 height 138
click at [848, 500] on span "Reserve maintenant" at bounding box center [851, 500] width 108 height 9
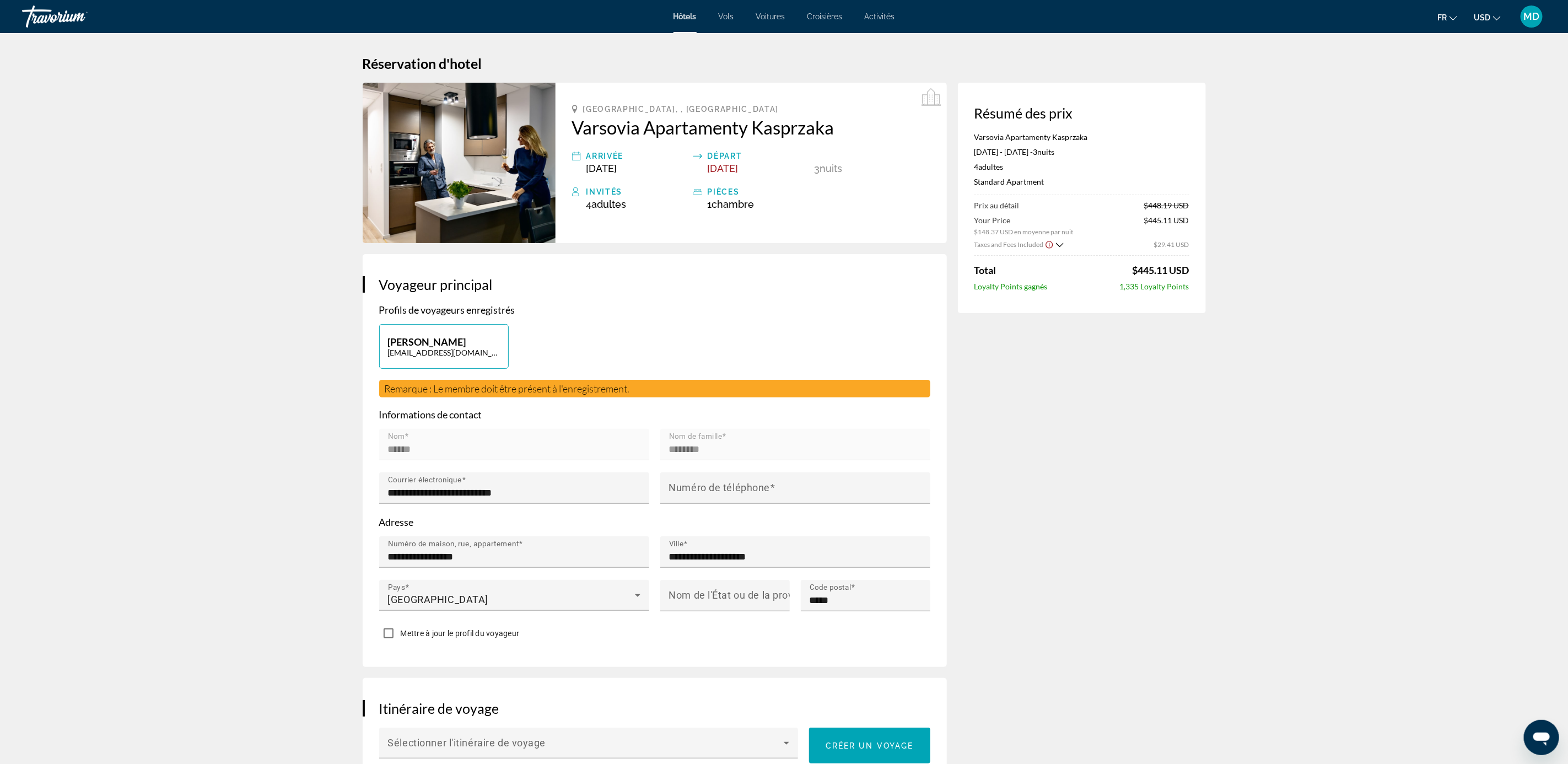
click at [484, 166] on img "Main content" at bounding box center [458, 162] width 193 height 160
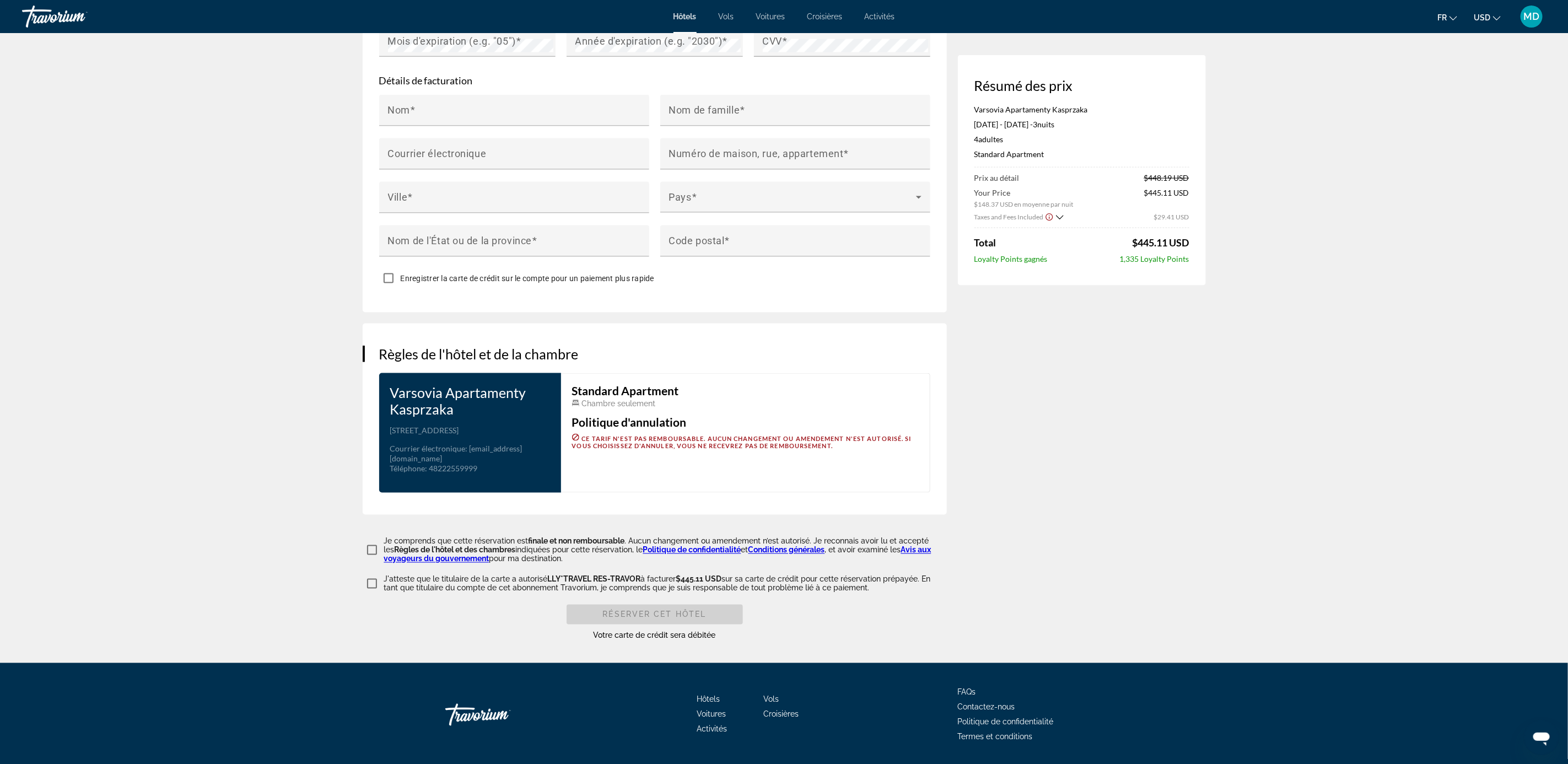
scroll to position [1097, 0]
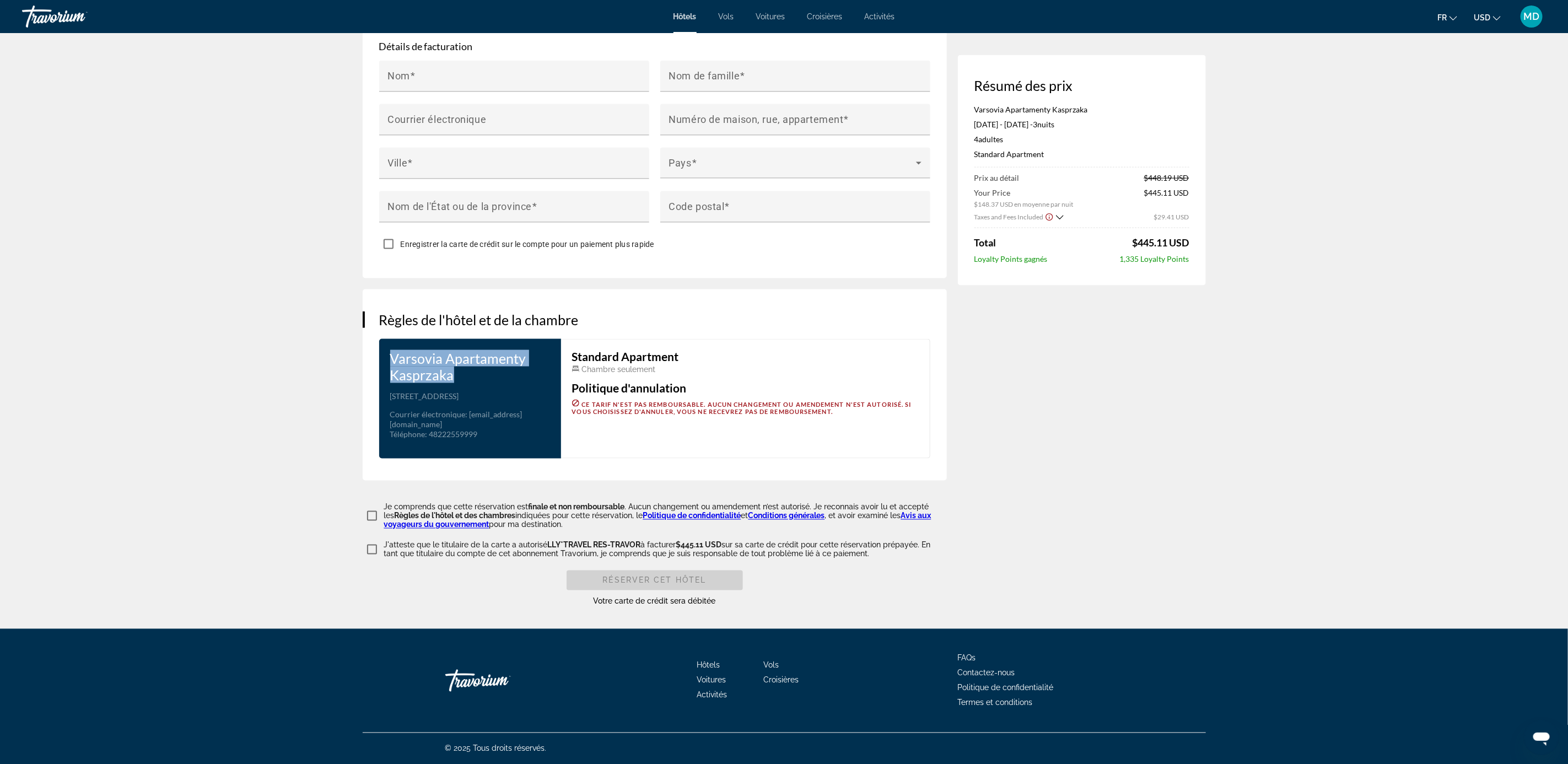
drag, startPoint x: 392, startPoint y: 361, endPoint x: 457, endPoint y: 376, distance: 66.7
click at [457, 376] on h3 "Varsovia Apartamenty Kasprzaka" at bounding box center [470, 367] width 160 height 33
copy h3 "Varsovia Apartamenty Kasprzaka"
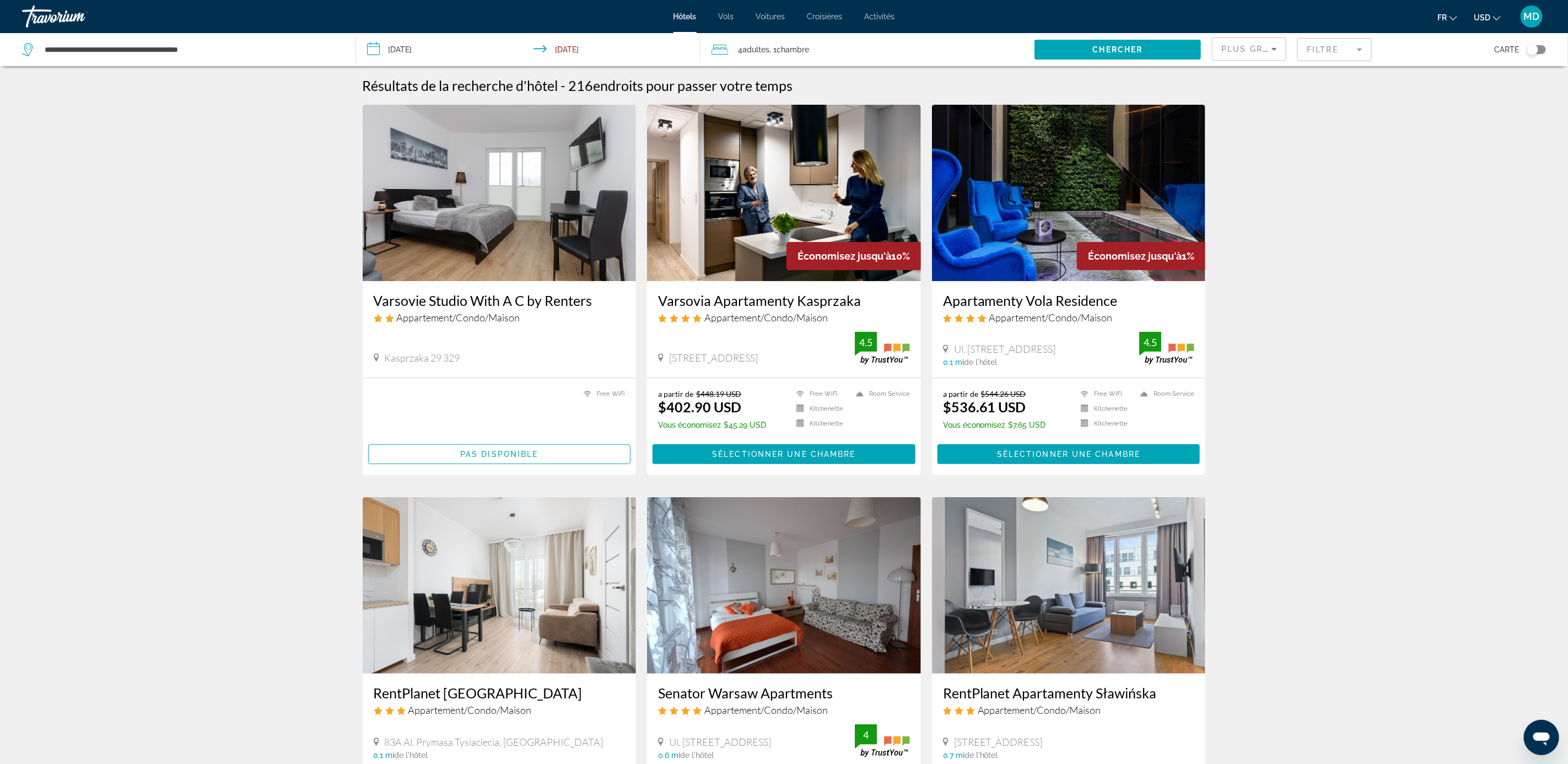
click at [1023, 175] on img "Main content" at bounding box center [1069, 193] width 274 height 177
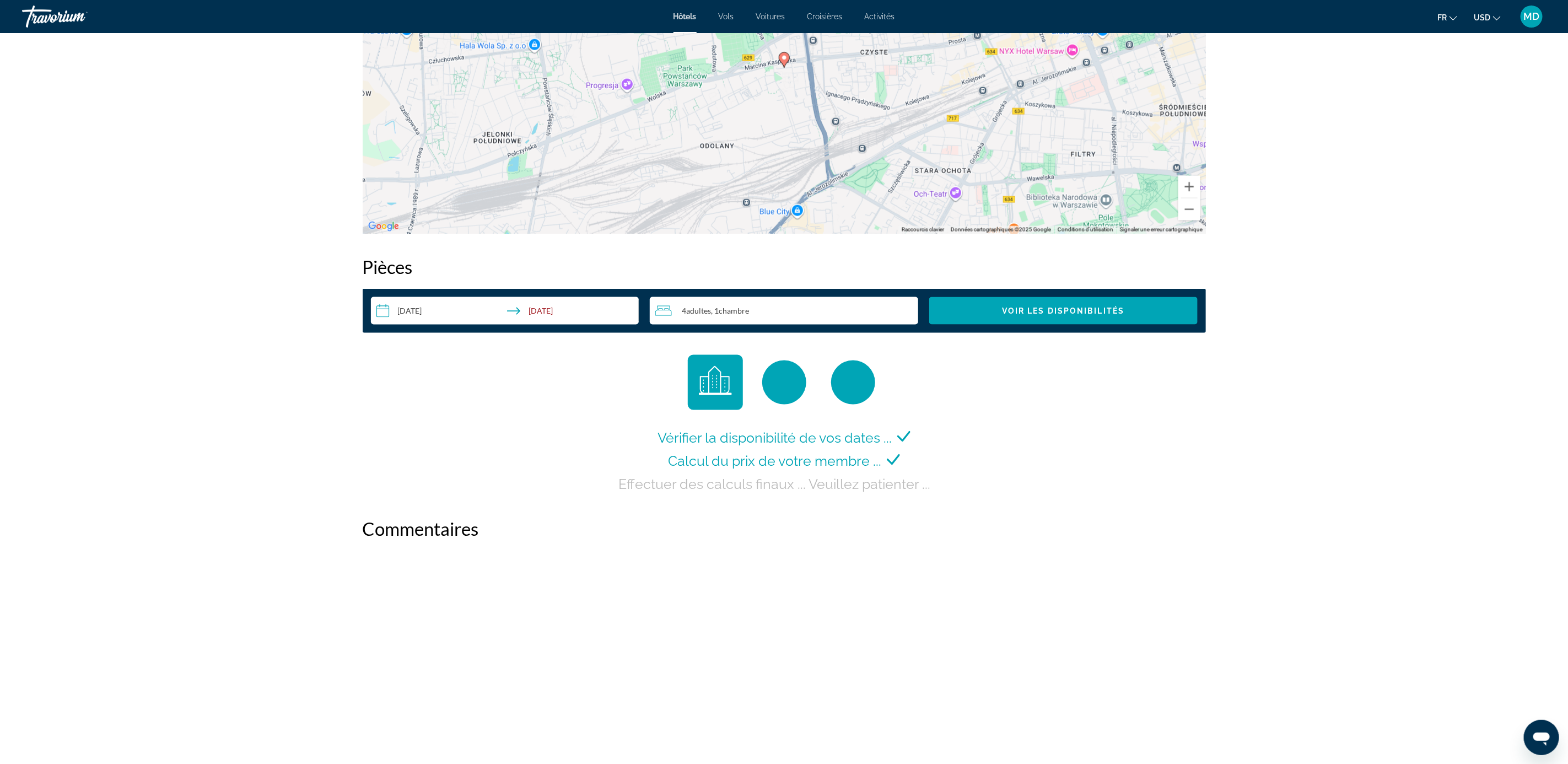
scroll to position [1223, 0]
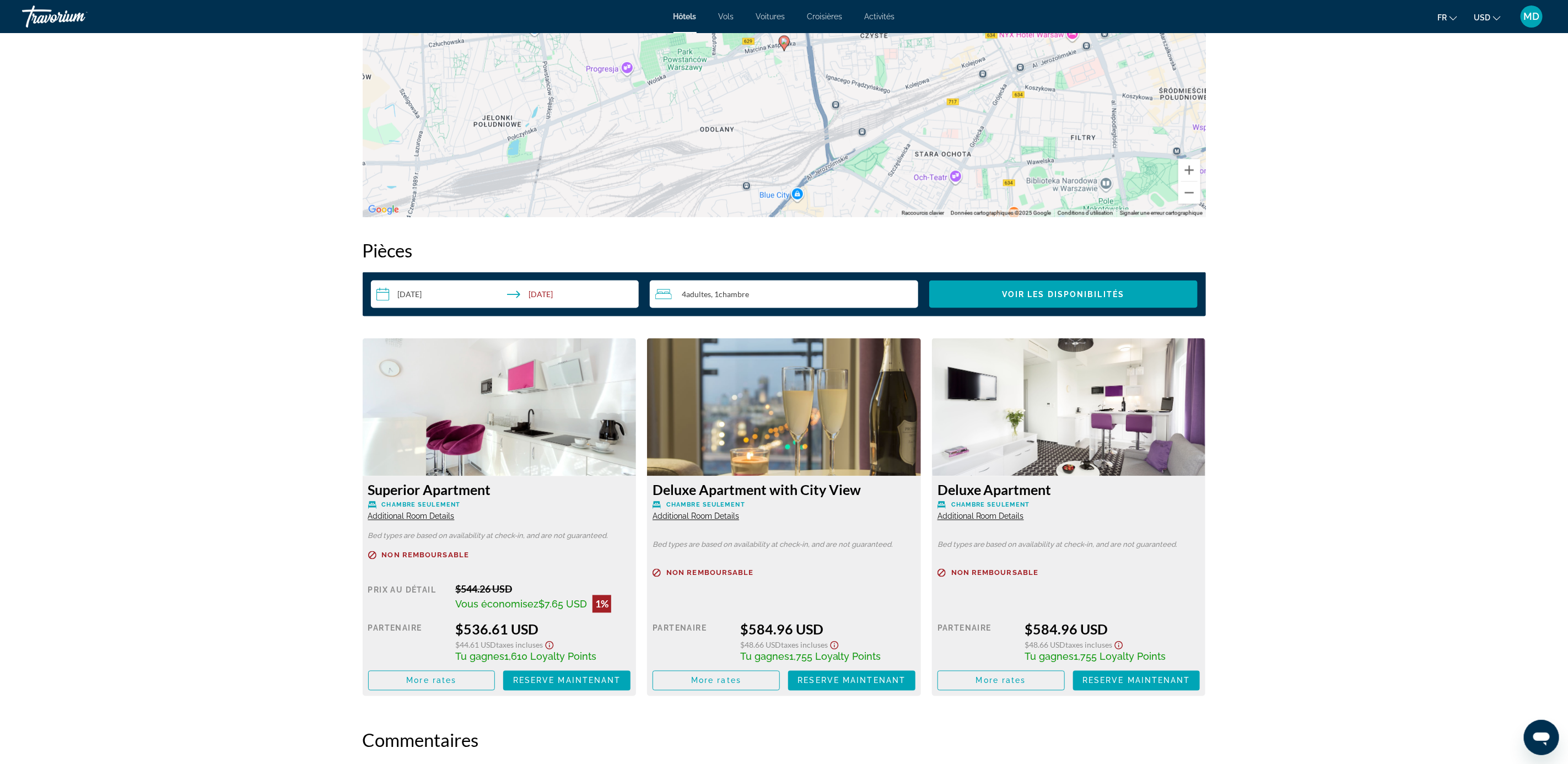
click at [450, 516] on span "Additional Room Details" at bounding box center [411, 517] width 87 height 9
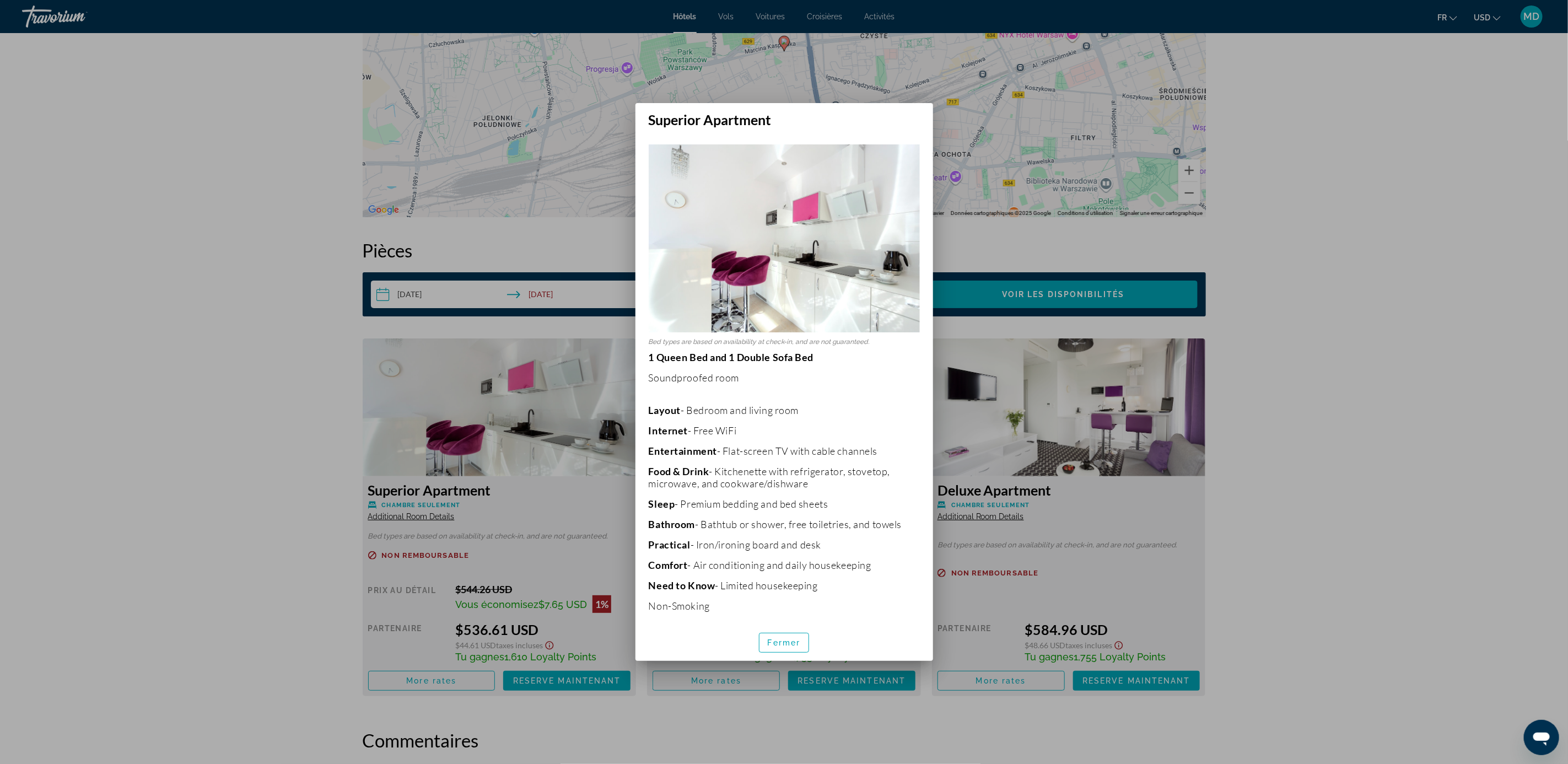
scroll to position [0, 0]
click at [1410, 298] on div at bounding box center [784, 382] width 1568 height 764
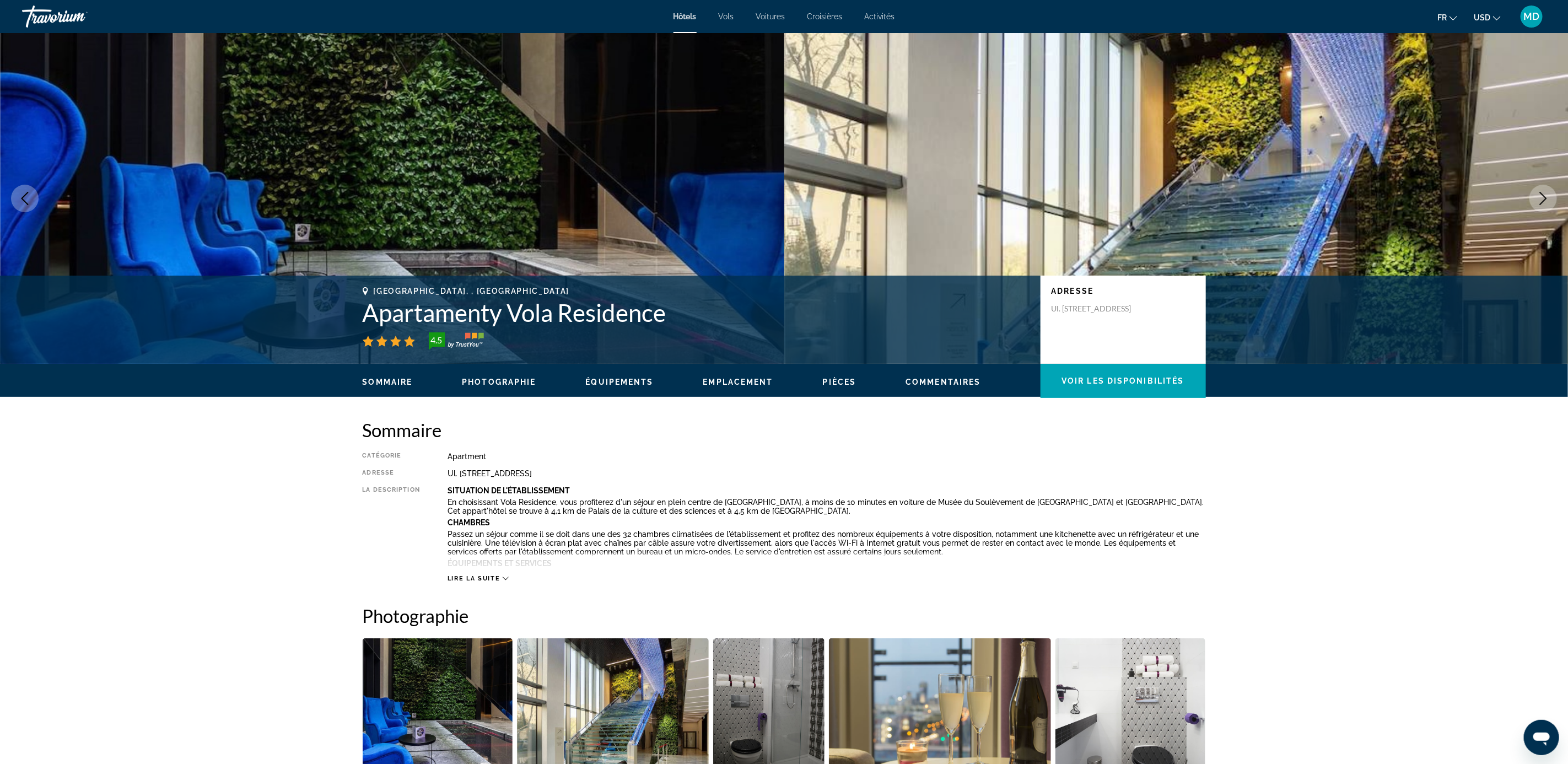
scroll to position [1223, 0]
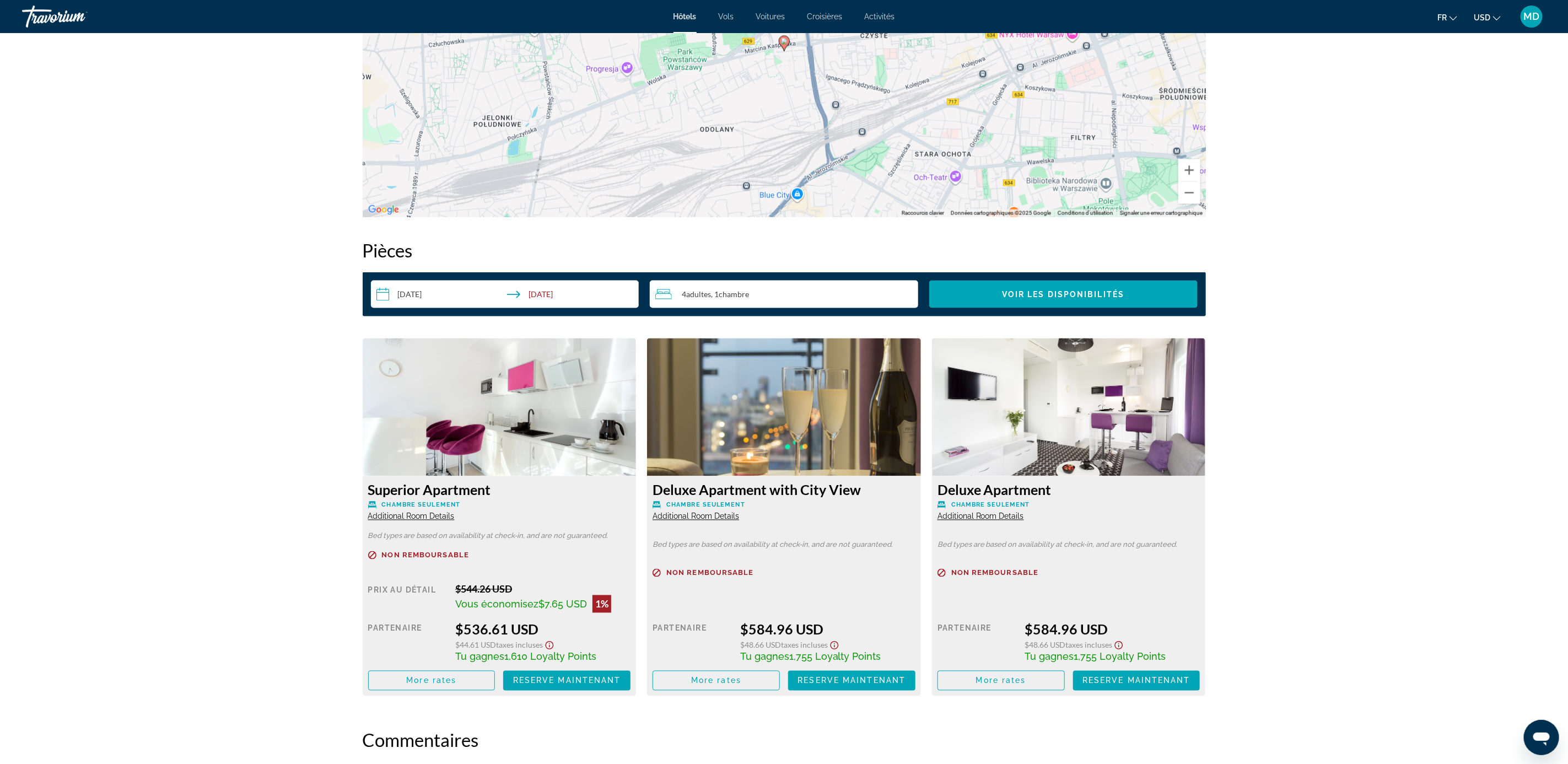
click at [710, 517] on span "Additional Room Details" at bounding box center [695, 517] width 87 height 9
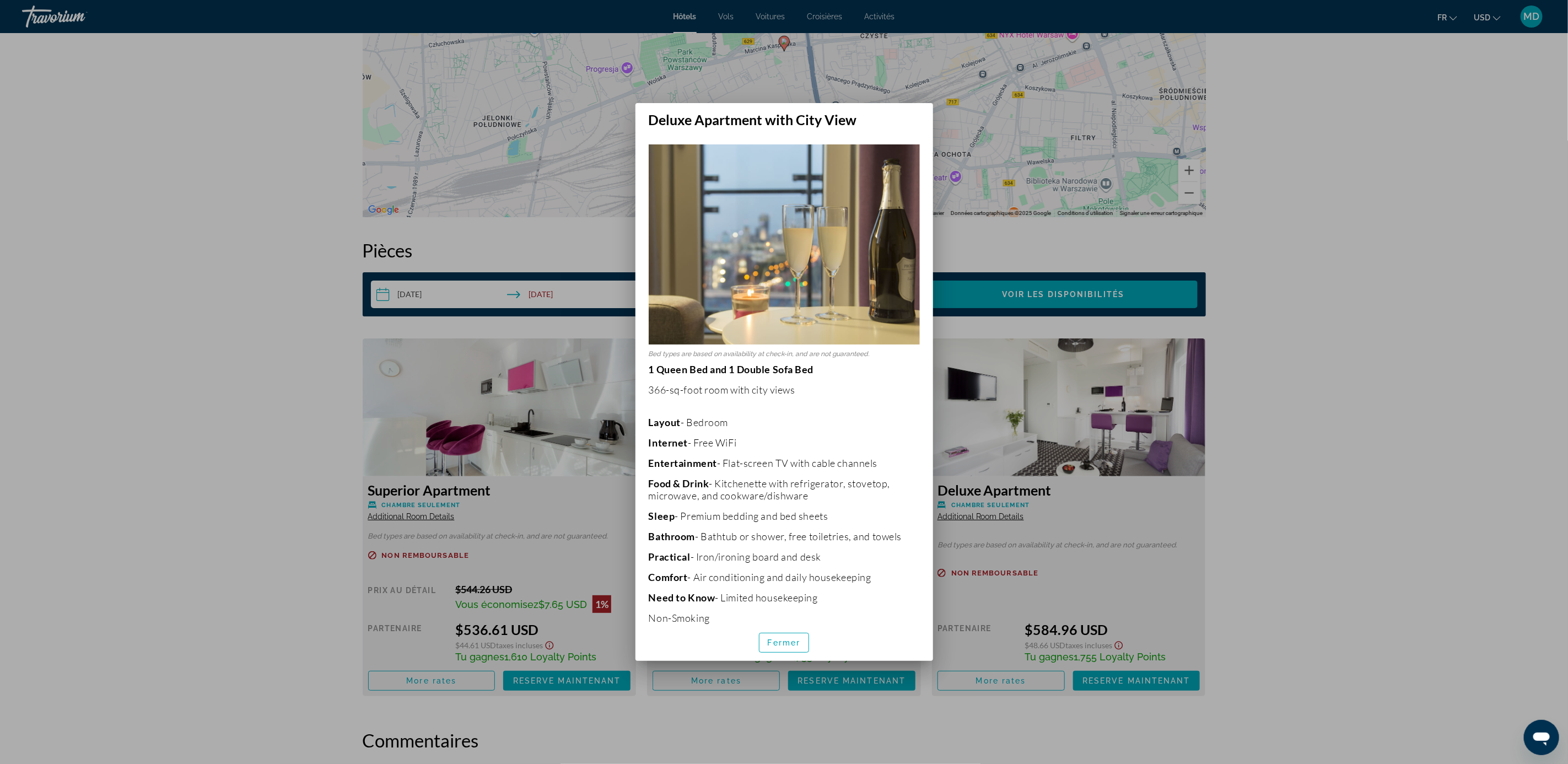
scroll to position [0, 0]
click at [1123, 477] on div at bounding box center [784, 382] width 1568 height 764
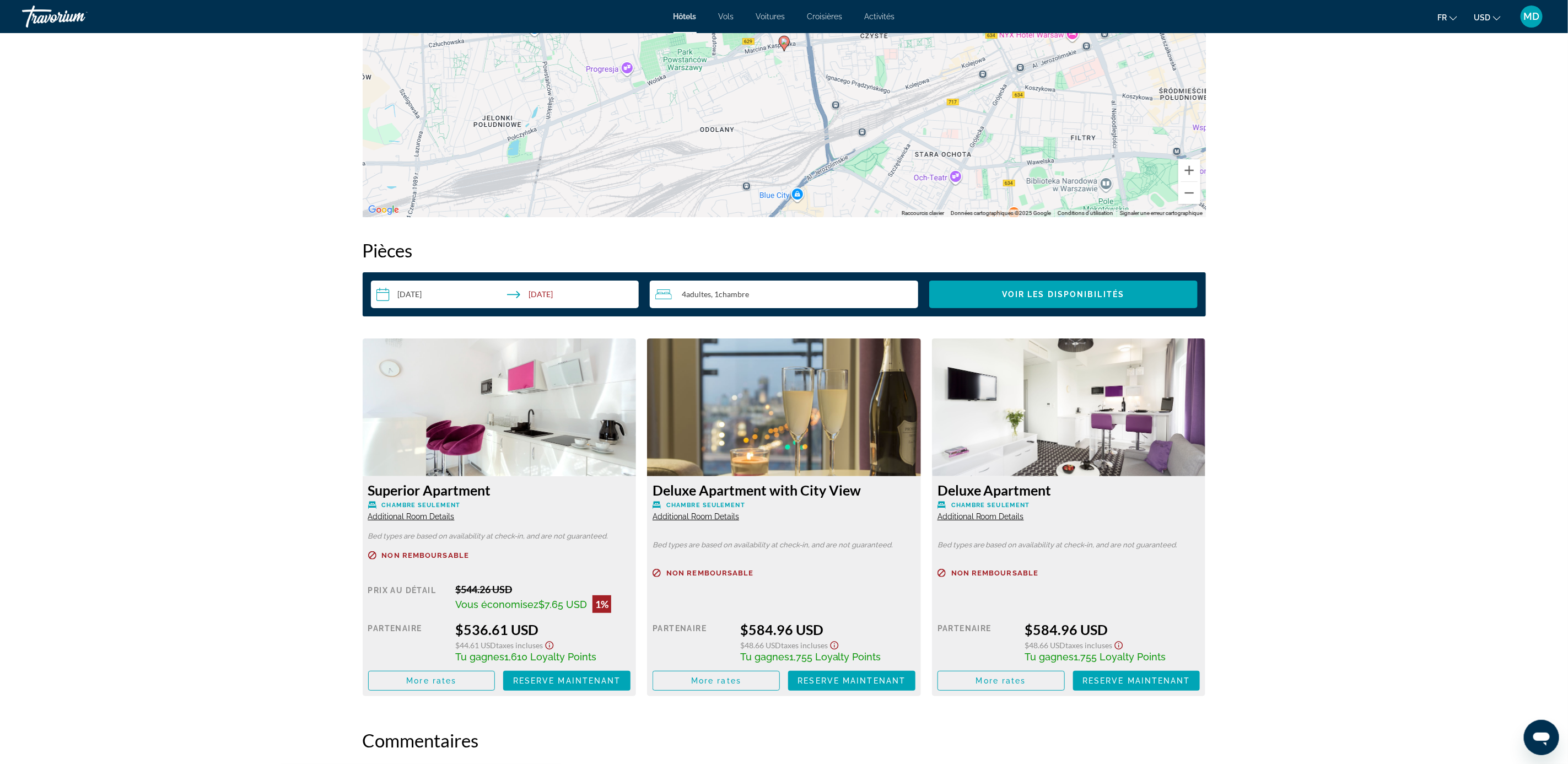
scroll to position [1223, 0]
click at [999, 513] on span "Additional Room Details" at bounding box center [980, 517] width 87 height 9
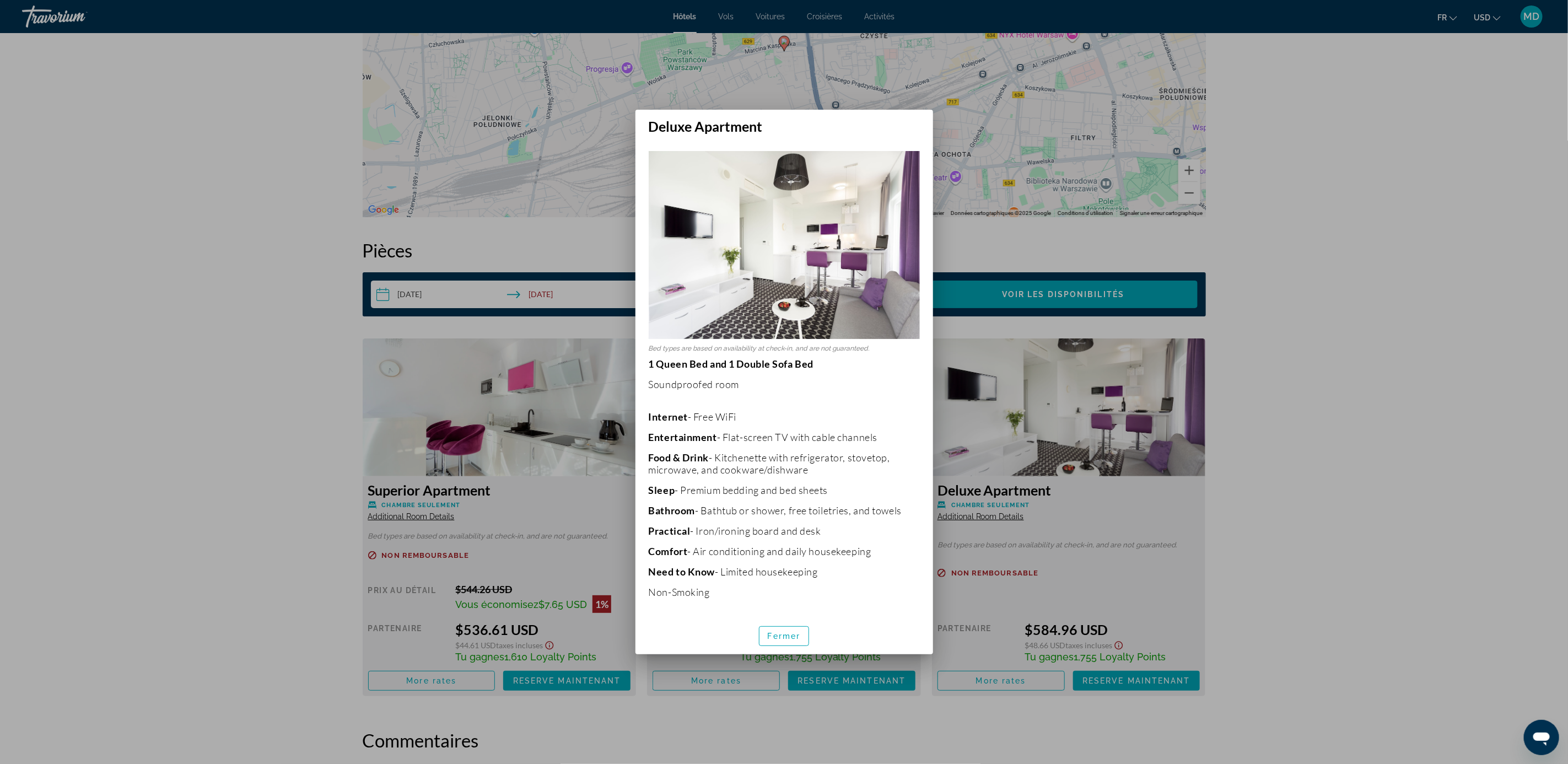
click at [1398, 386] on div at bounding box center [784, 382] width 1568 height 764
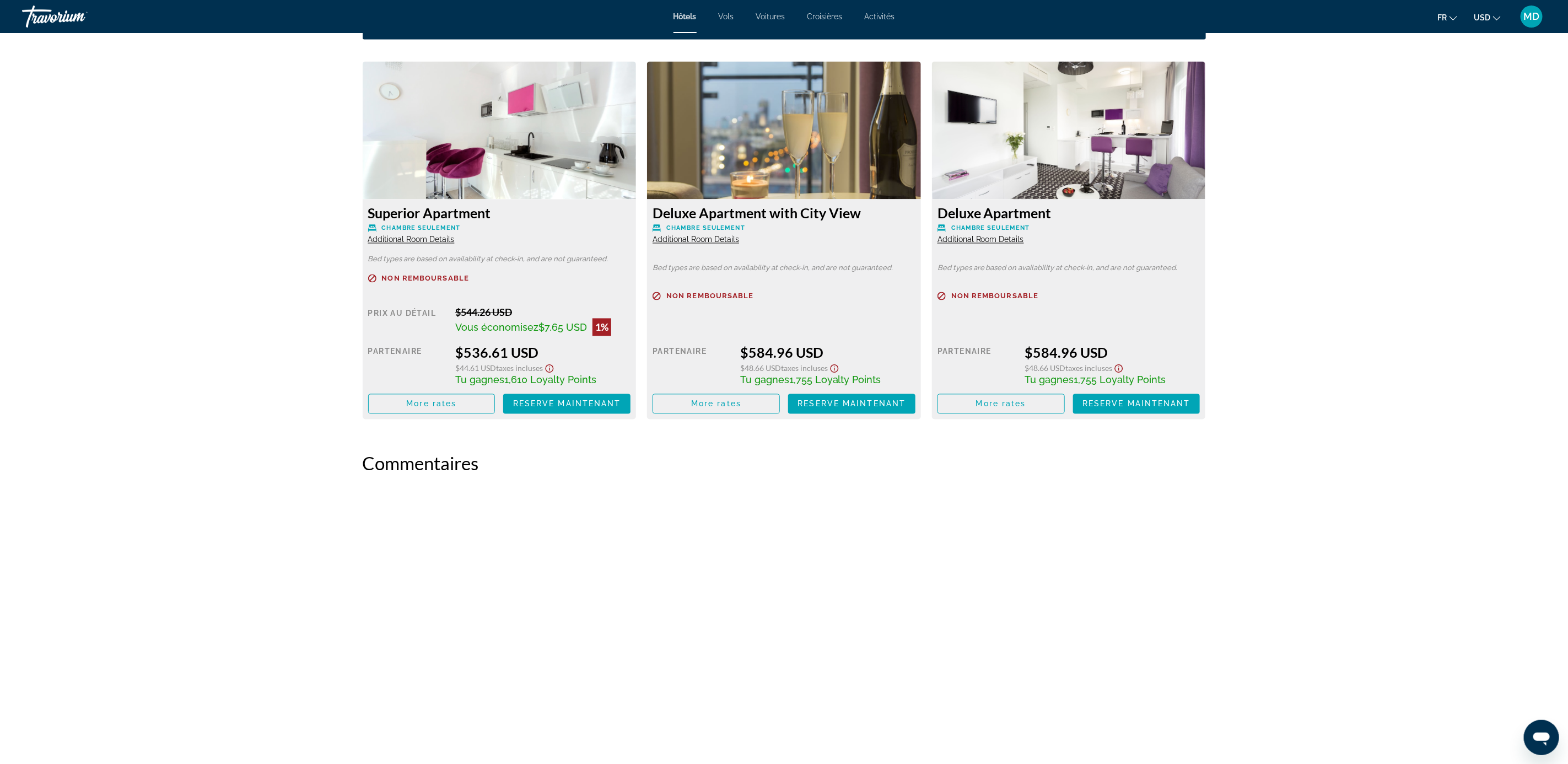
scroll to position [1636, 0]
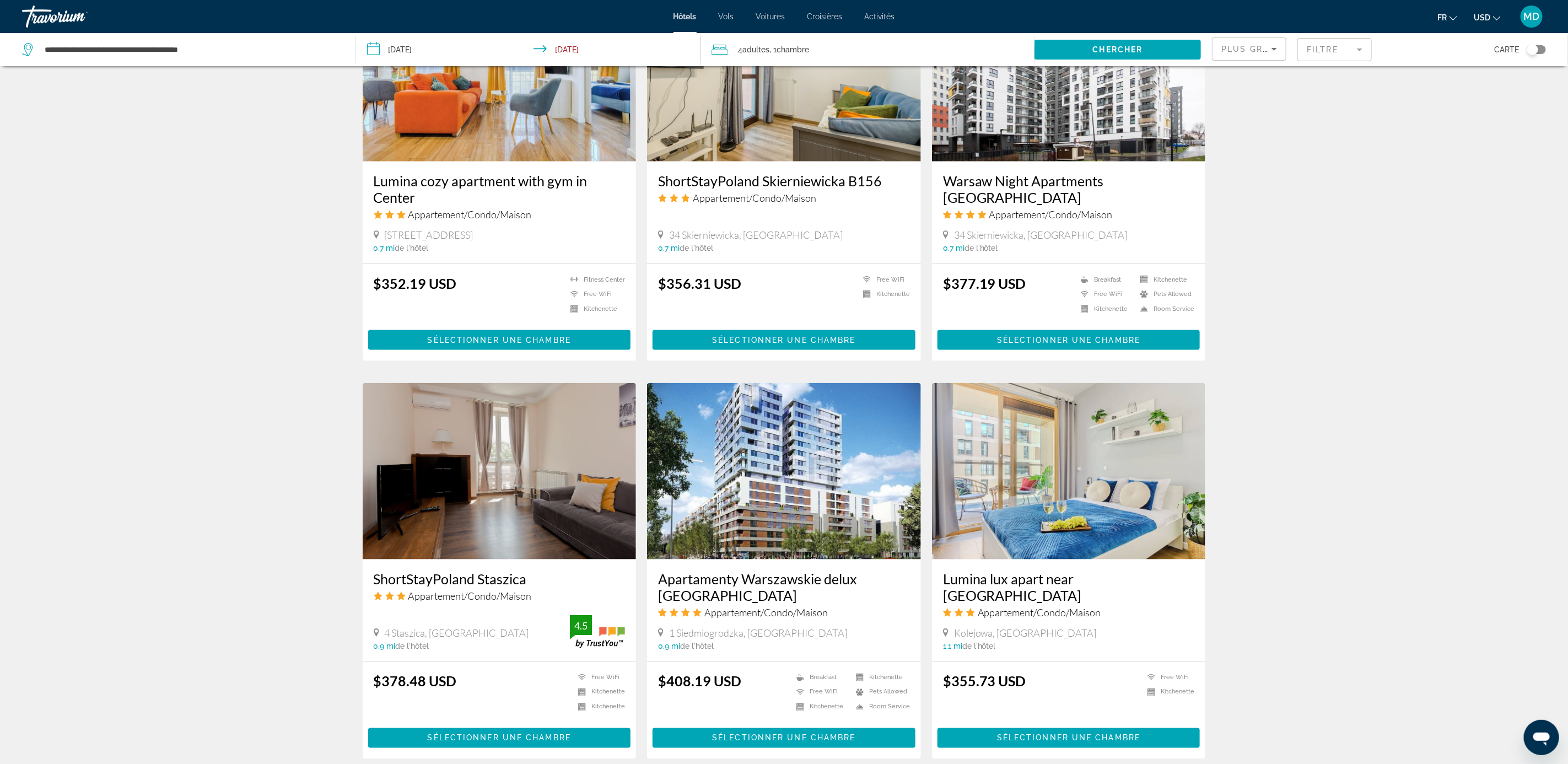
scroll to position [910, 0]
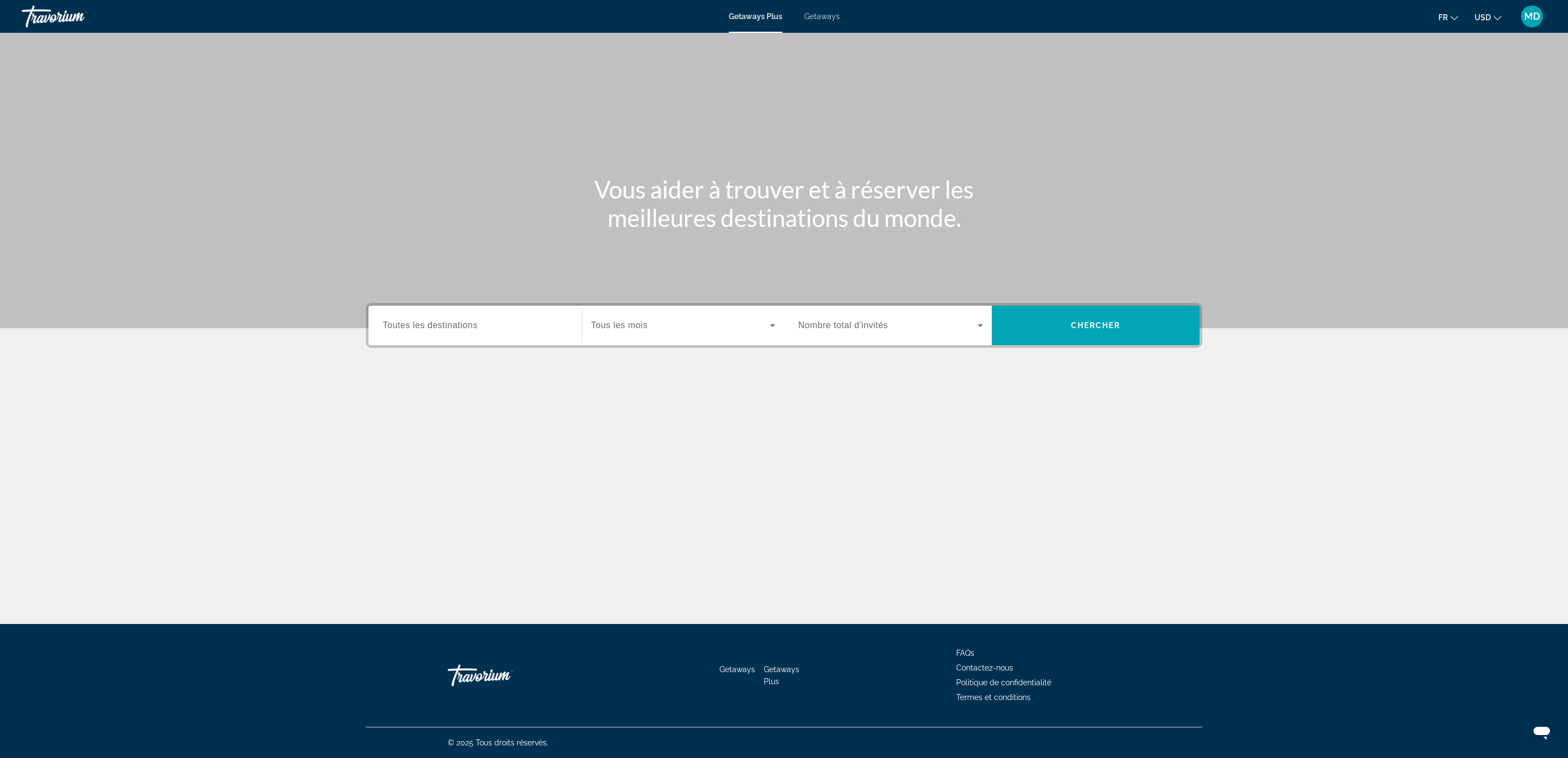
click at [463, 332] on div "Search widget" at bounding box center [474, 326] width 185 height 31
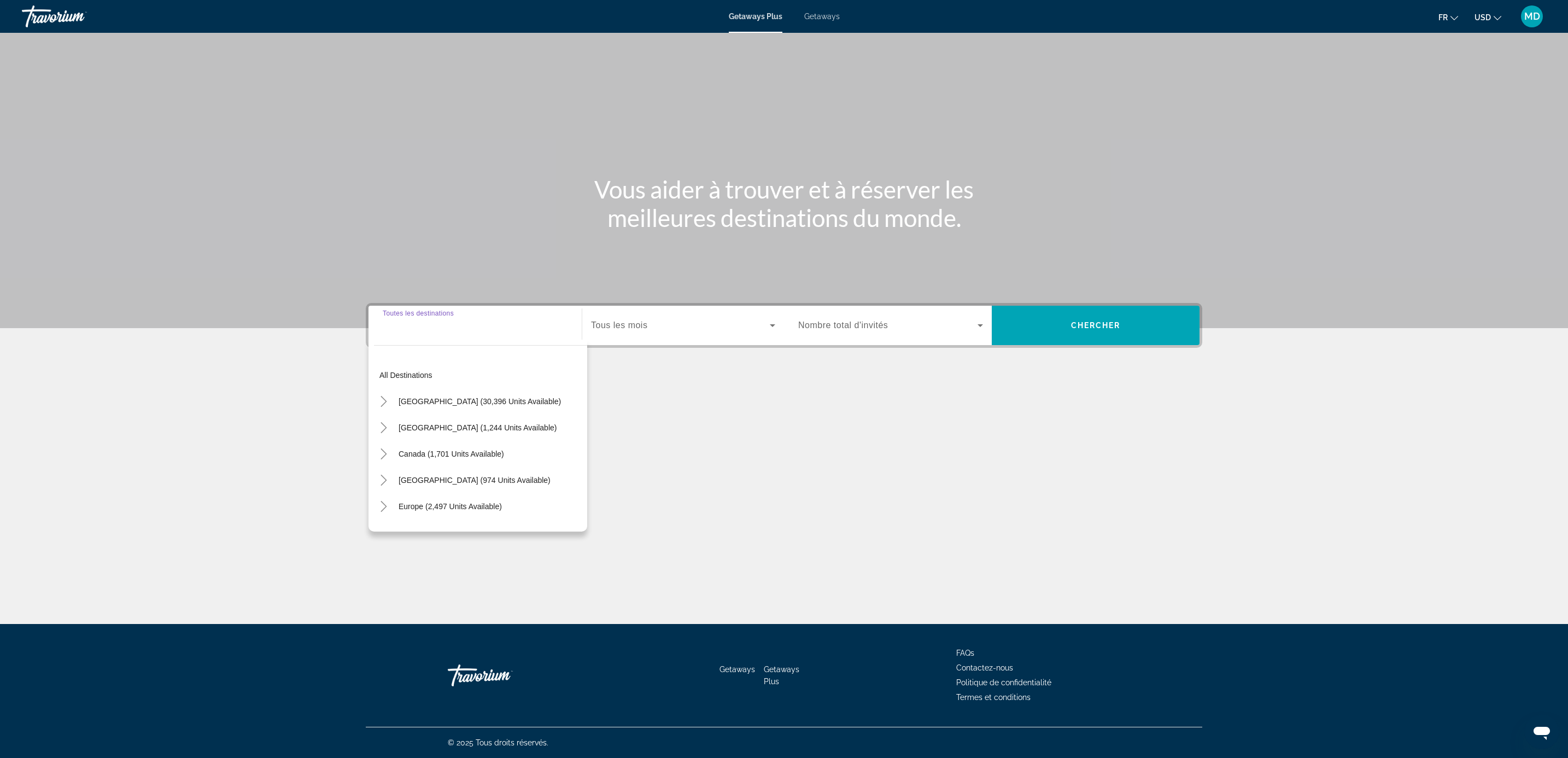
click at [463, 325] on input "Destination Toutes les destinations" at bounding box center [474, 325] width 185 height 13
click at [446, 509] on span "[GEOGRAPHIC_DATA] (322 units available)" at bounding box center [474, 513] width 152 height 9
type input "**********"
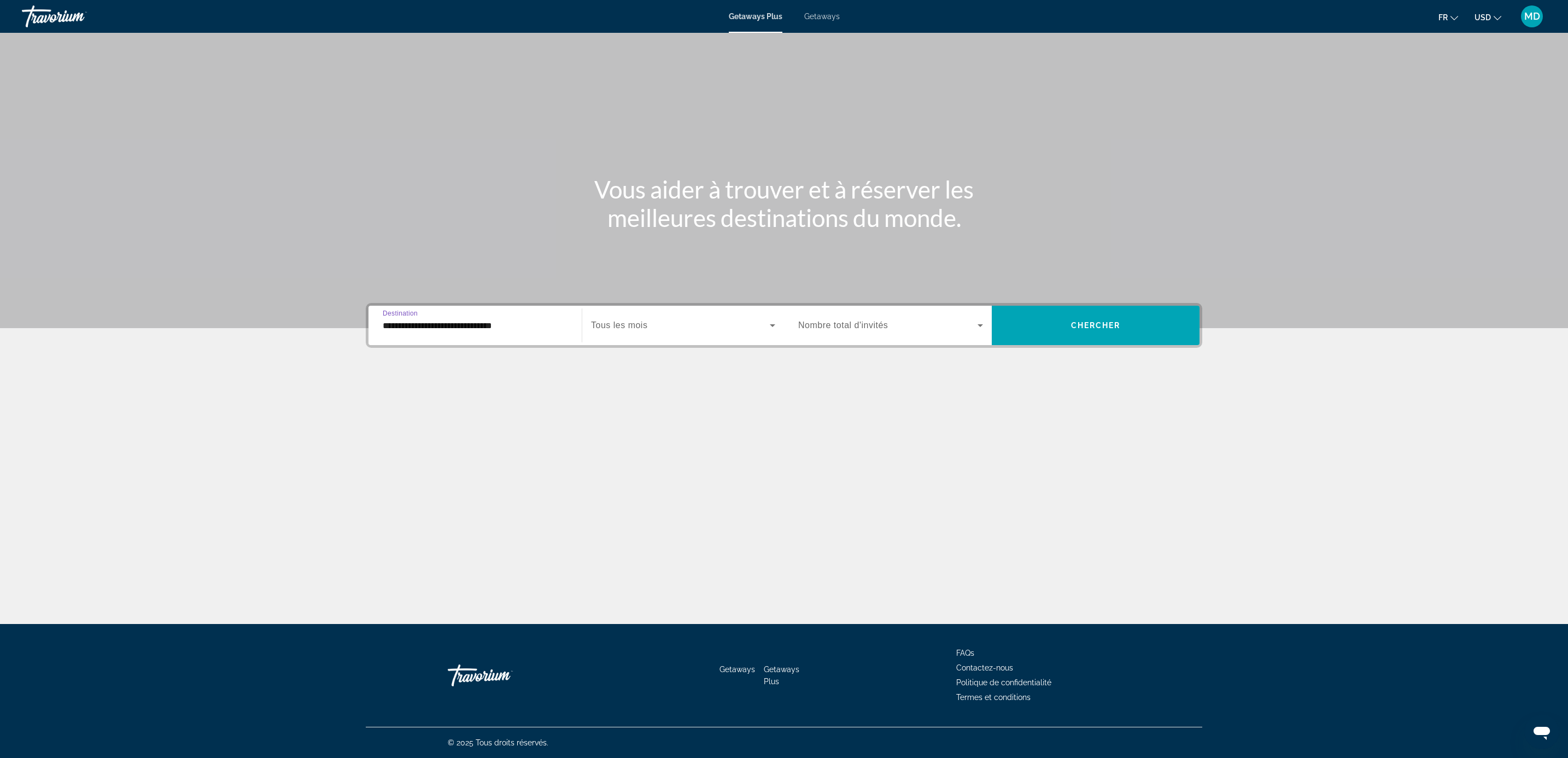
click at [412, 330] on input "**********" at bounding box center [474, 325] width 185 height 13
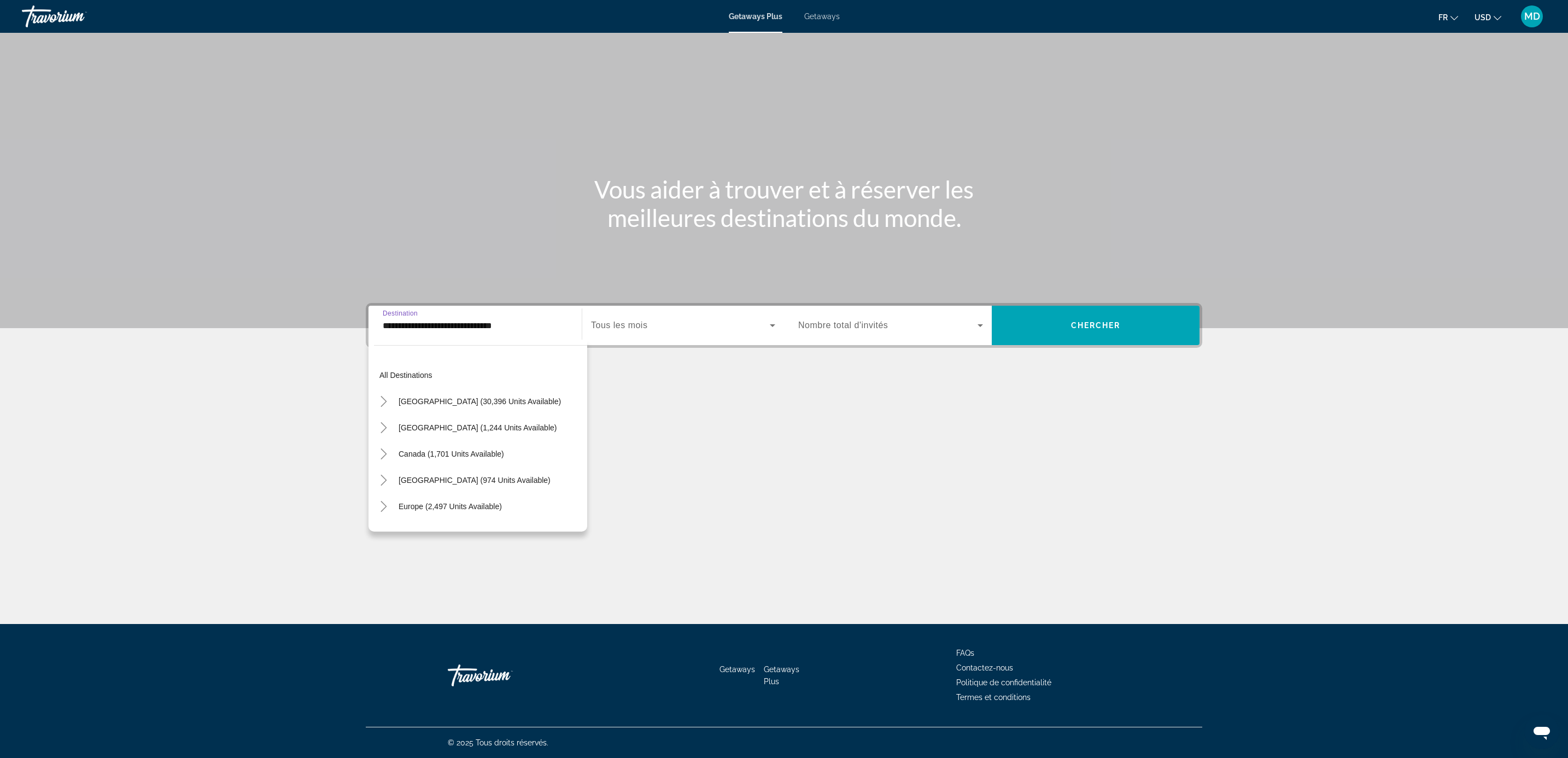
scroll to position [248, 0]
click at [387, 489] on icon "Toggle Middle East (322 units available)" at bounding box center [384, 490] width 11 height 11
click at [384, 402] on mat-icon "Toggle Europe (2,497 units available)" at bounding box center [383, 412] width 19 height 19
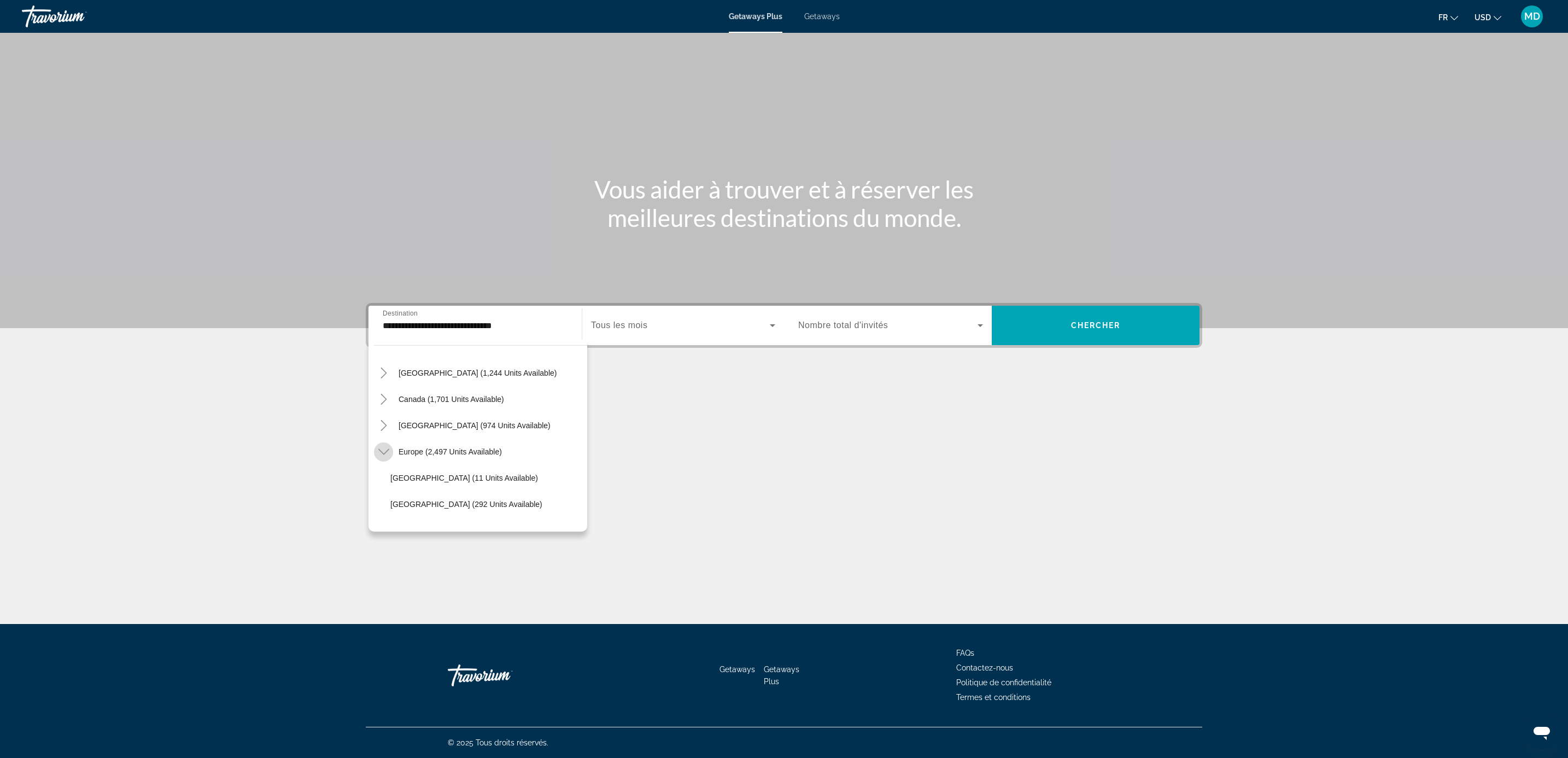
click at [379, 452] on icon "Toggle Europe (2,497 units available)" at bounding box center [384, 452] width 11 height 11
click at [377, 419] on mat-icon "Toggle Caribbean & Atlantic Islands (974 units available)" at bounding box center [383, 426] width 19 height 19
click at [384, 366] on icon "Toggle Caribbean & Atlantic Islands (974 units available)" at bounding box center [384, 370] width 11 height 11
